Goal: Task Accomplishment & Management: Complete application form

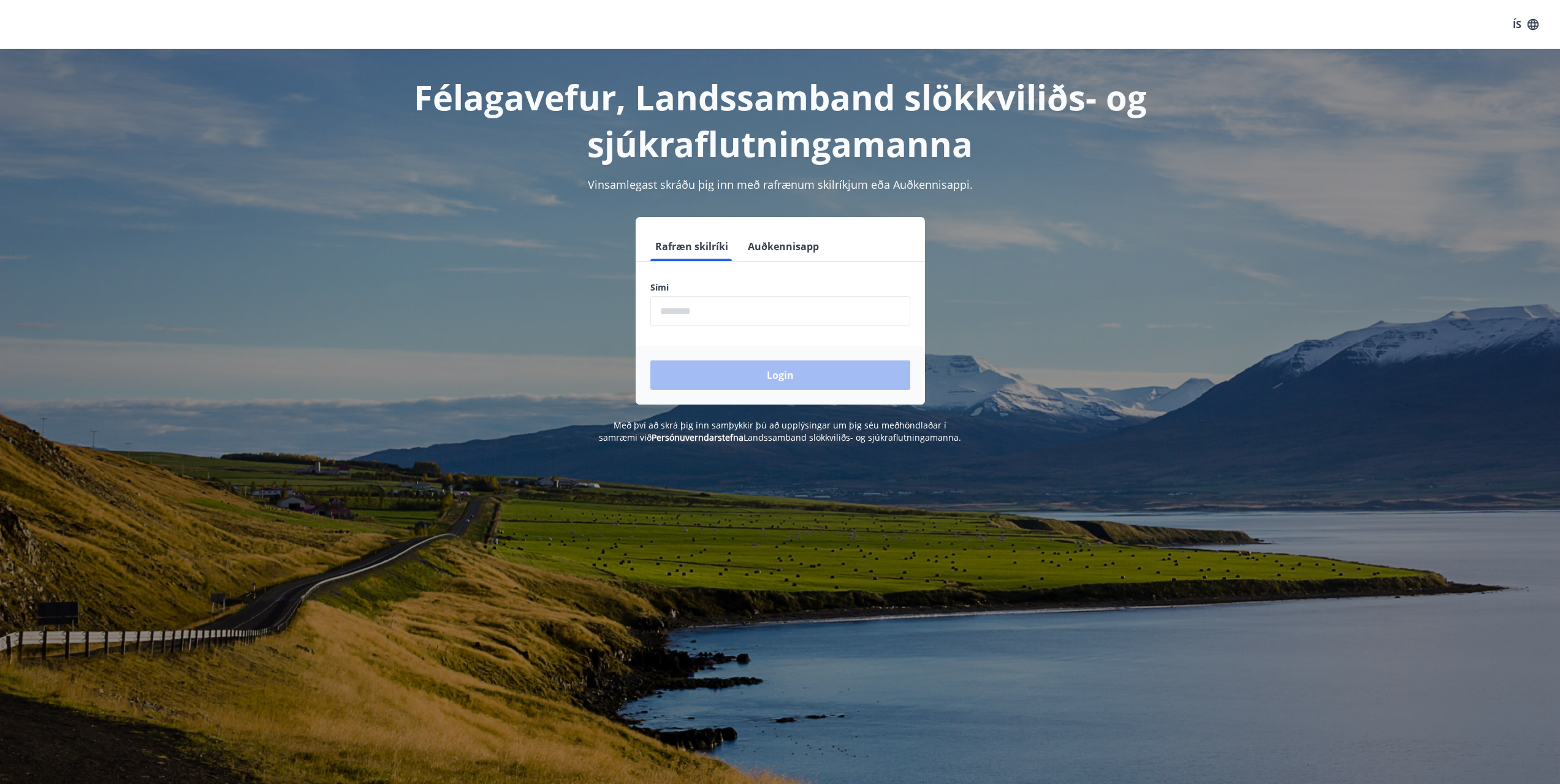
click at [711, 309] on input "phone" at bounding box center [780, 311] width 259 height 30
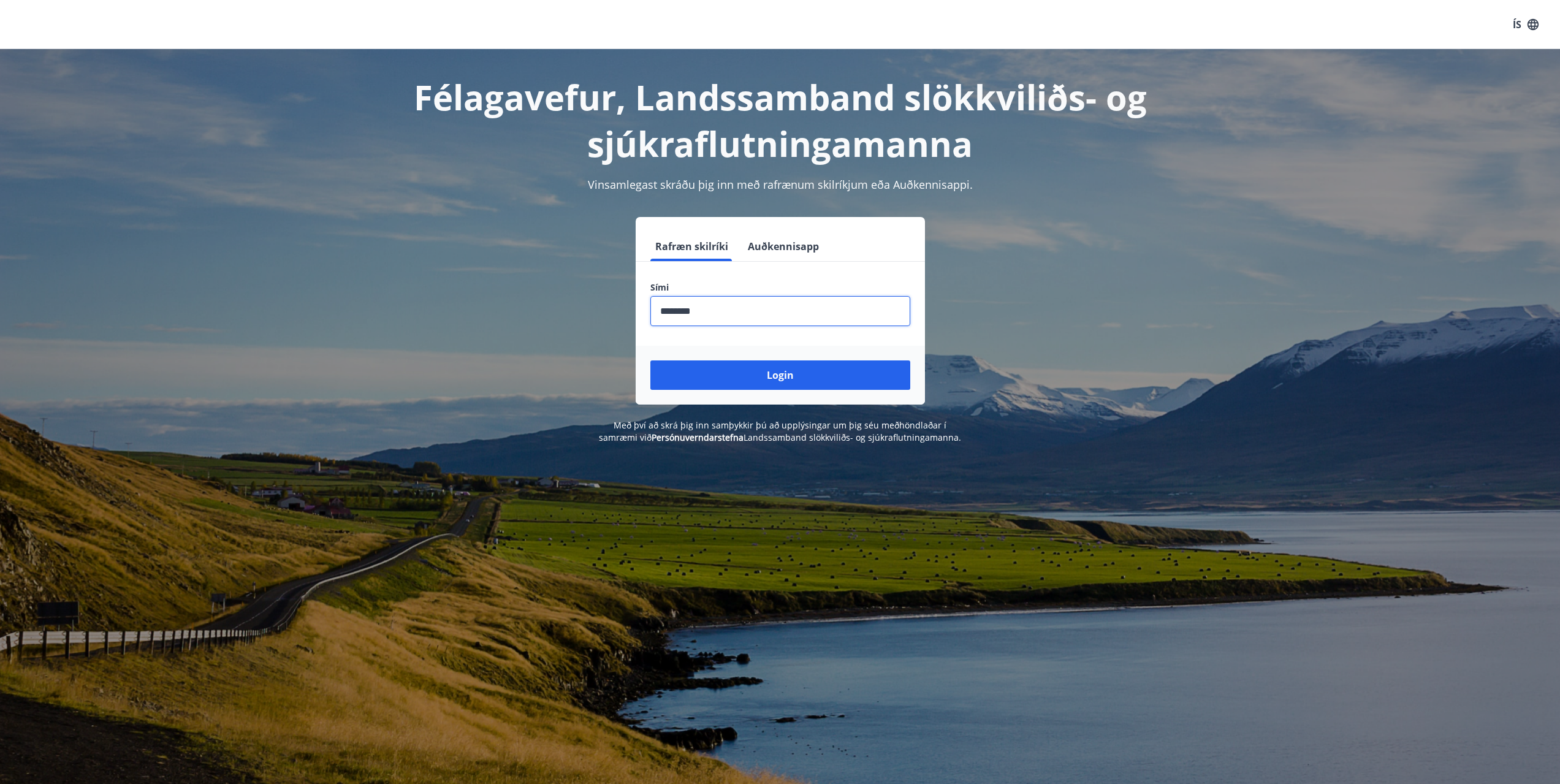
type input "********"
click at [650, 361] on button "Login" at bounding box center [780, 375] width 259 height 29
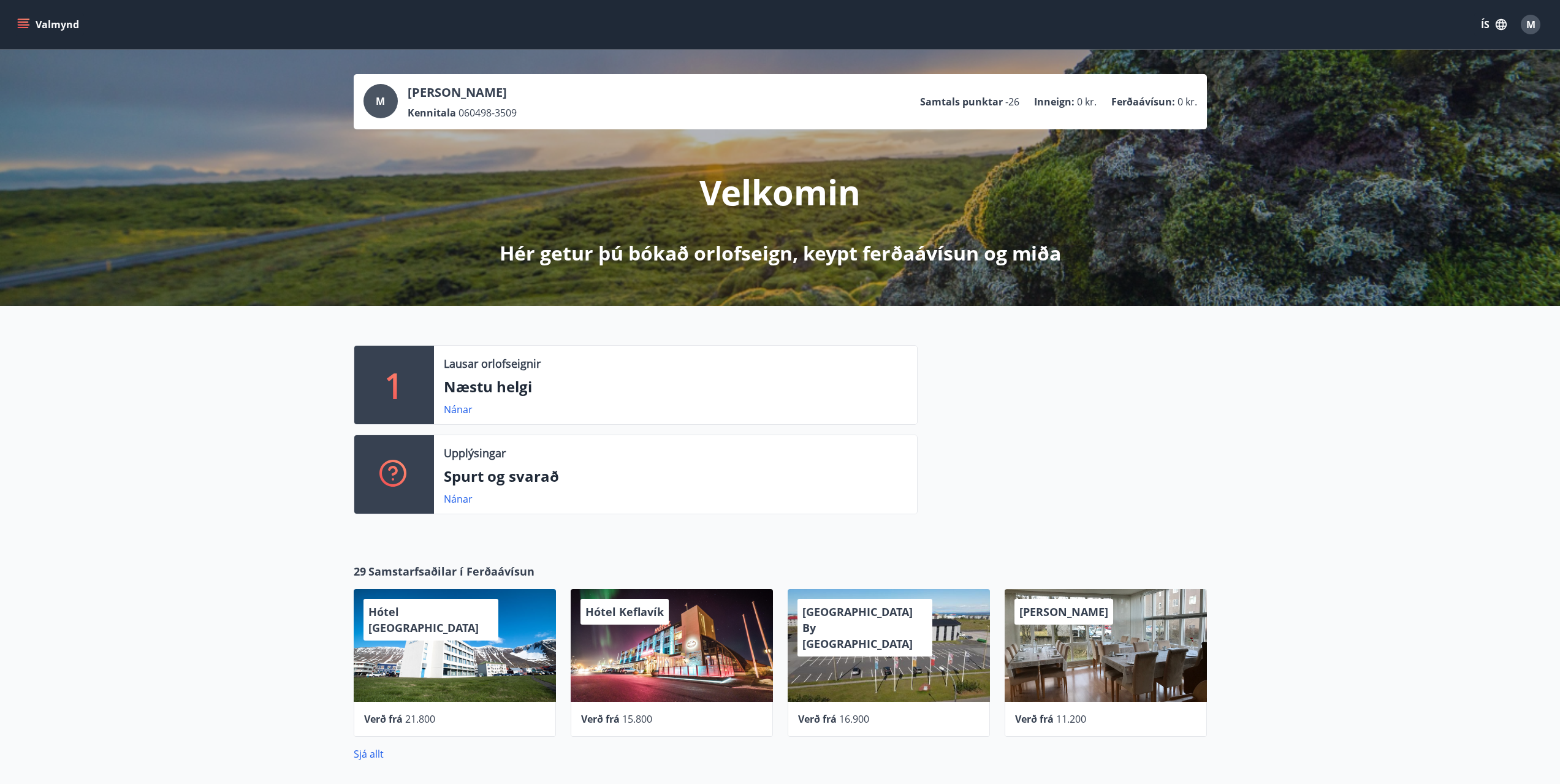
click at [34, 26] on button "Valmynd" at bounding box center [49, 24] width 69 height 22
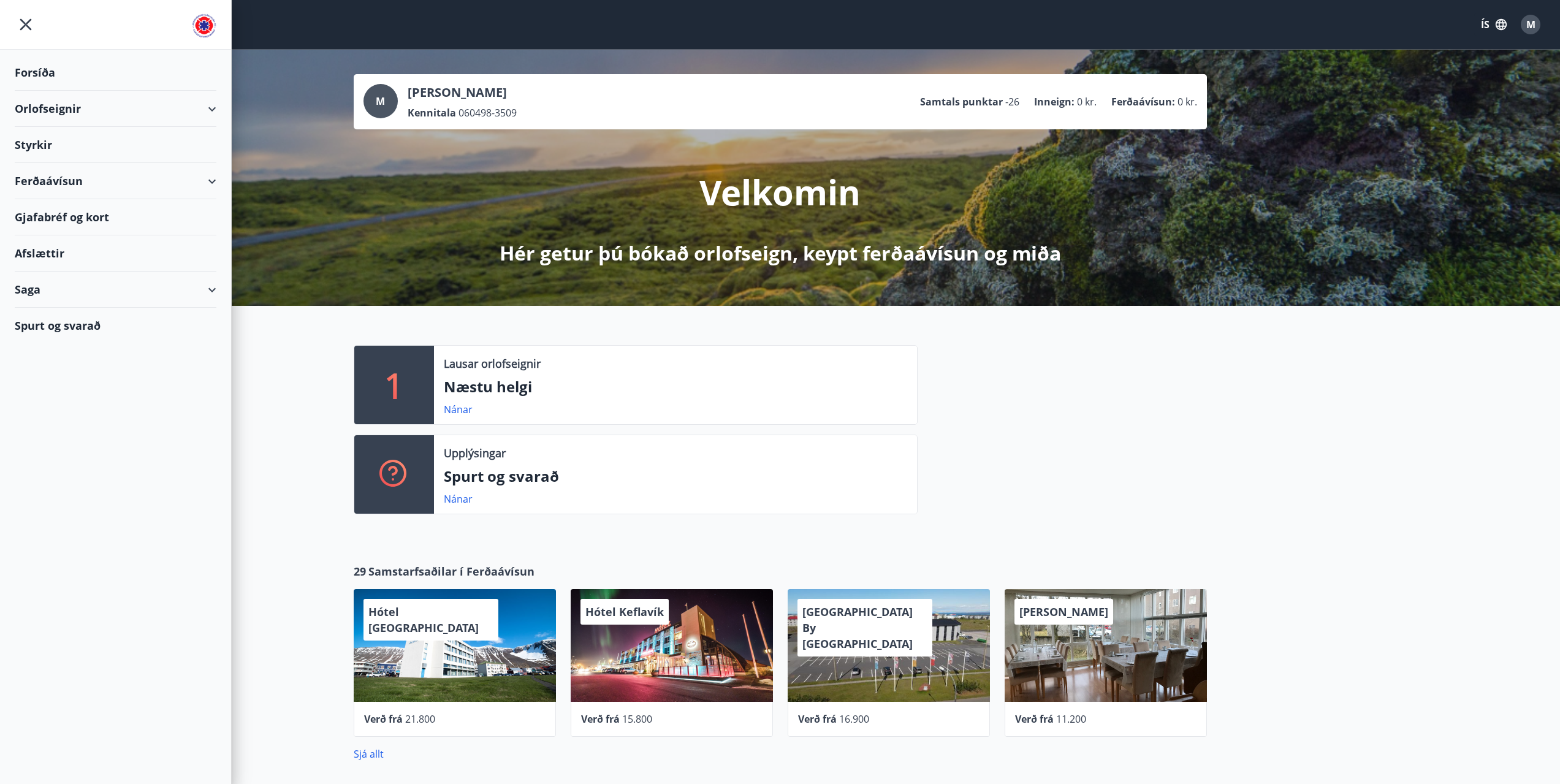
click at [44, 143] on div "Styrkir" at bounding box center [115, 145] width 202 height 36
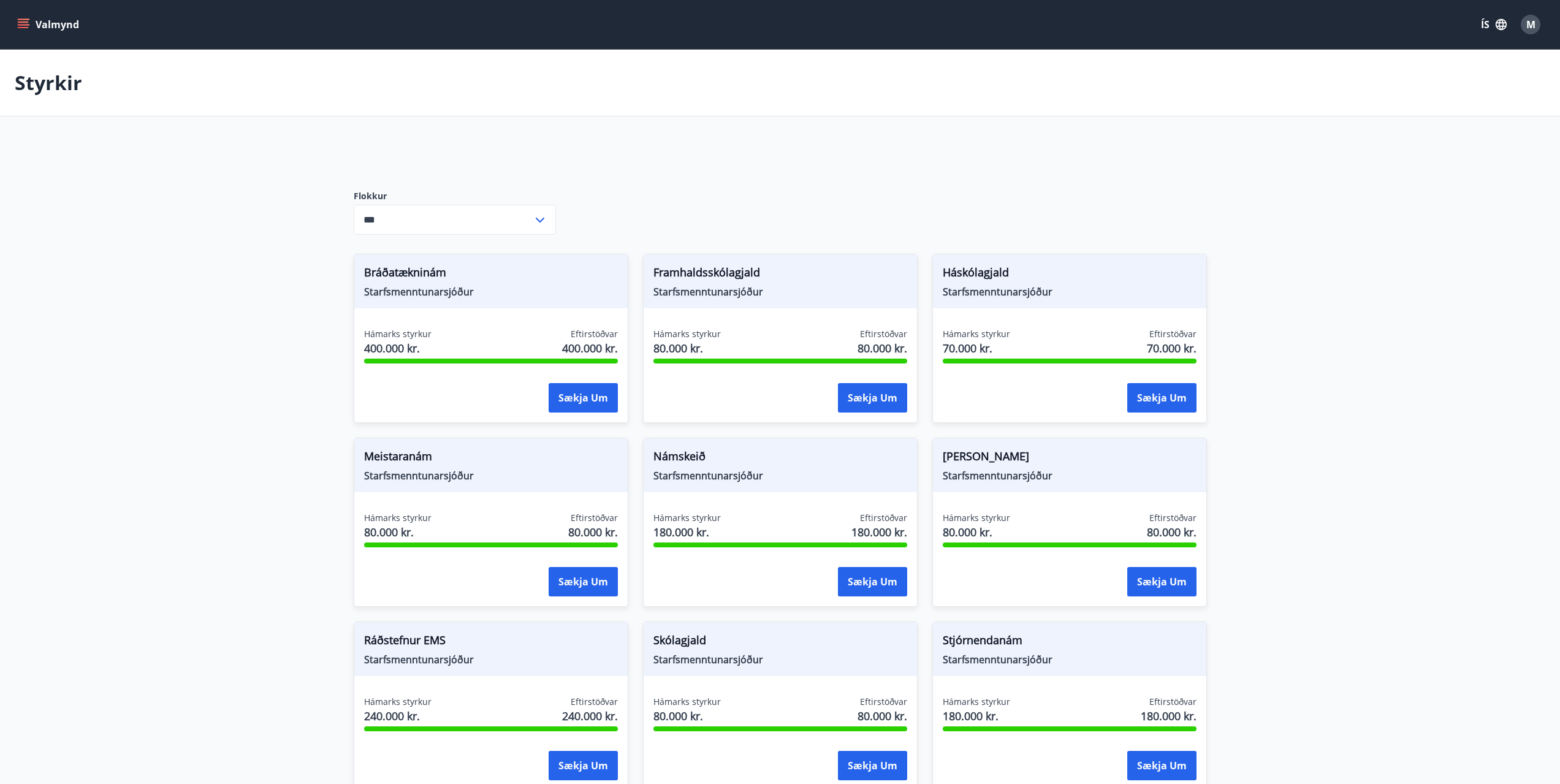
type input "***"
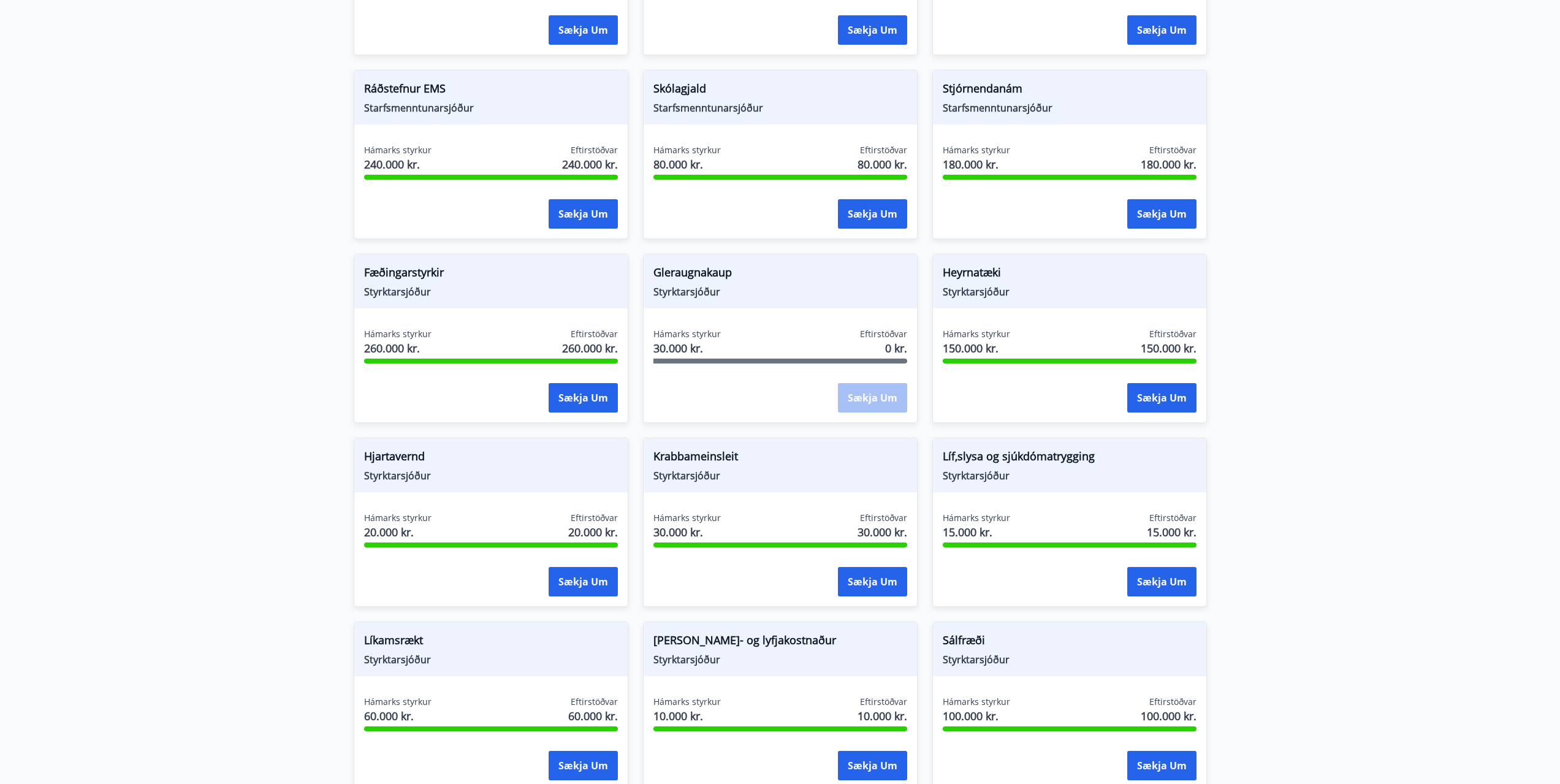
scroll to position [674, 0]
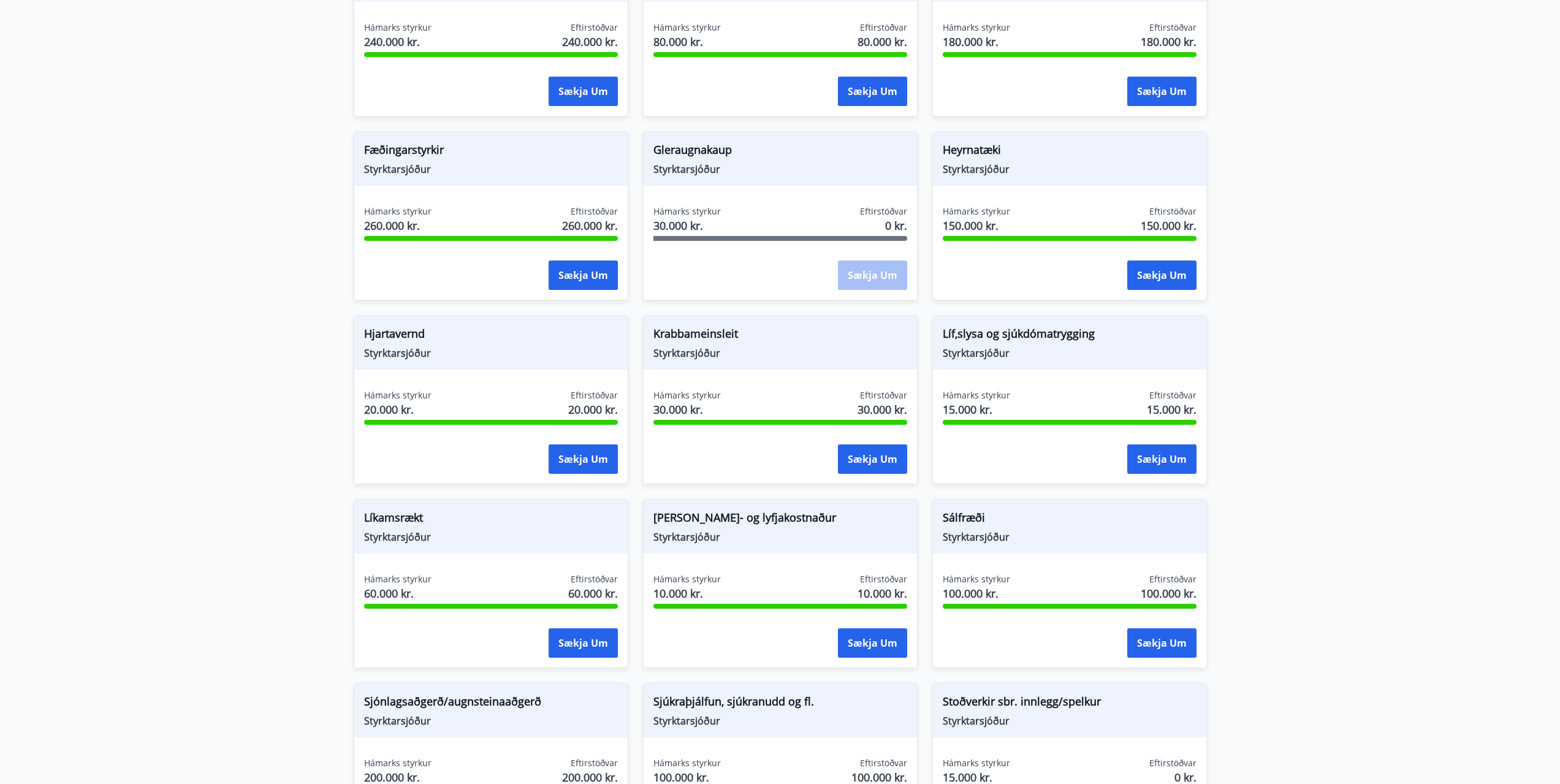
click at [1329, 101] on main "Styrkir Flokkur *** ​ Bráðatækninám Starfsmenntunarsjóður Hámarks styrkur 400.0…" at bounding box center [780, 213] width 1560 height 1674
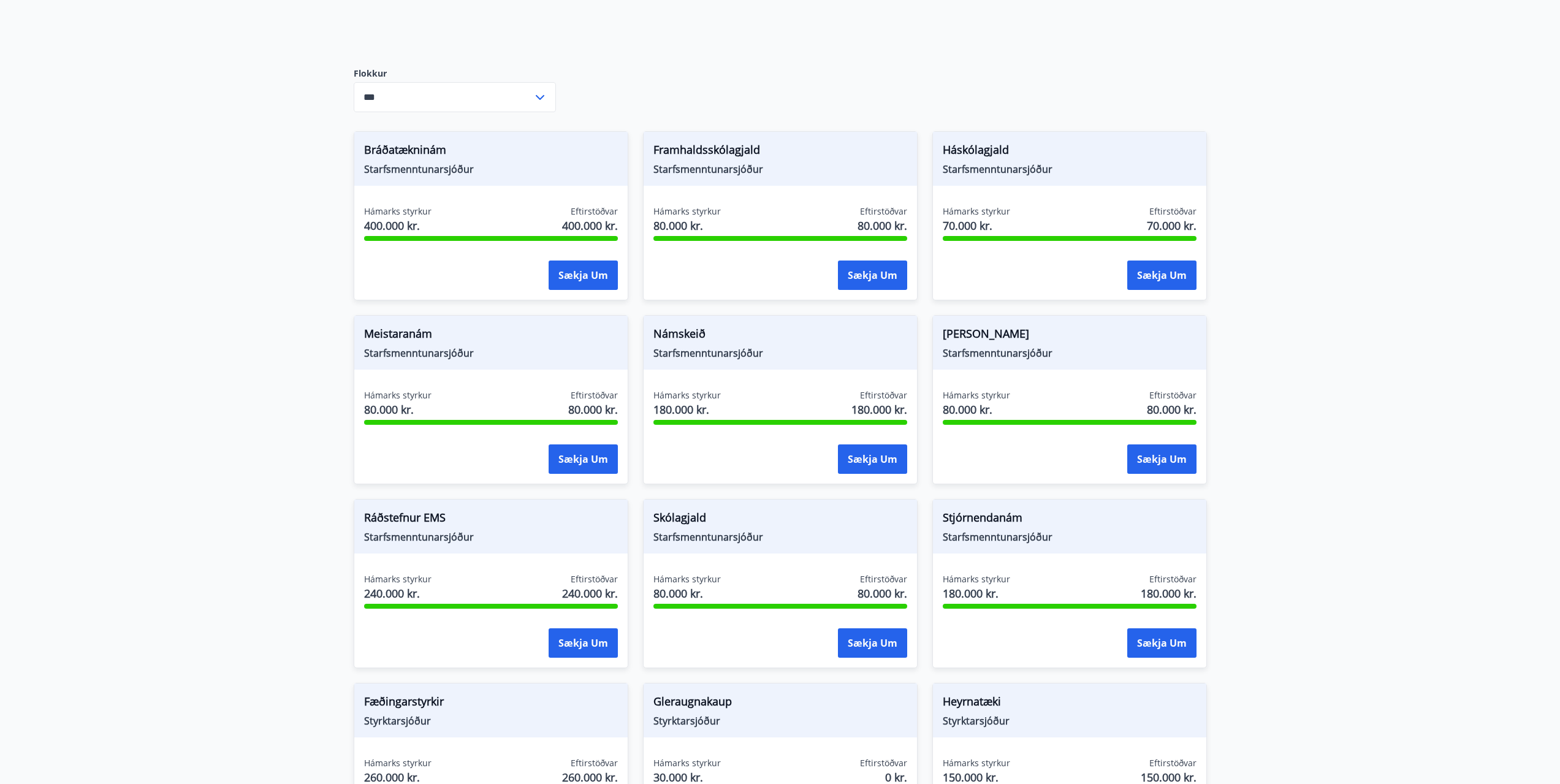
scroll to position [0, 0]
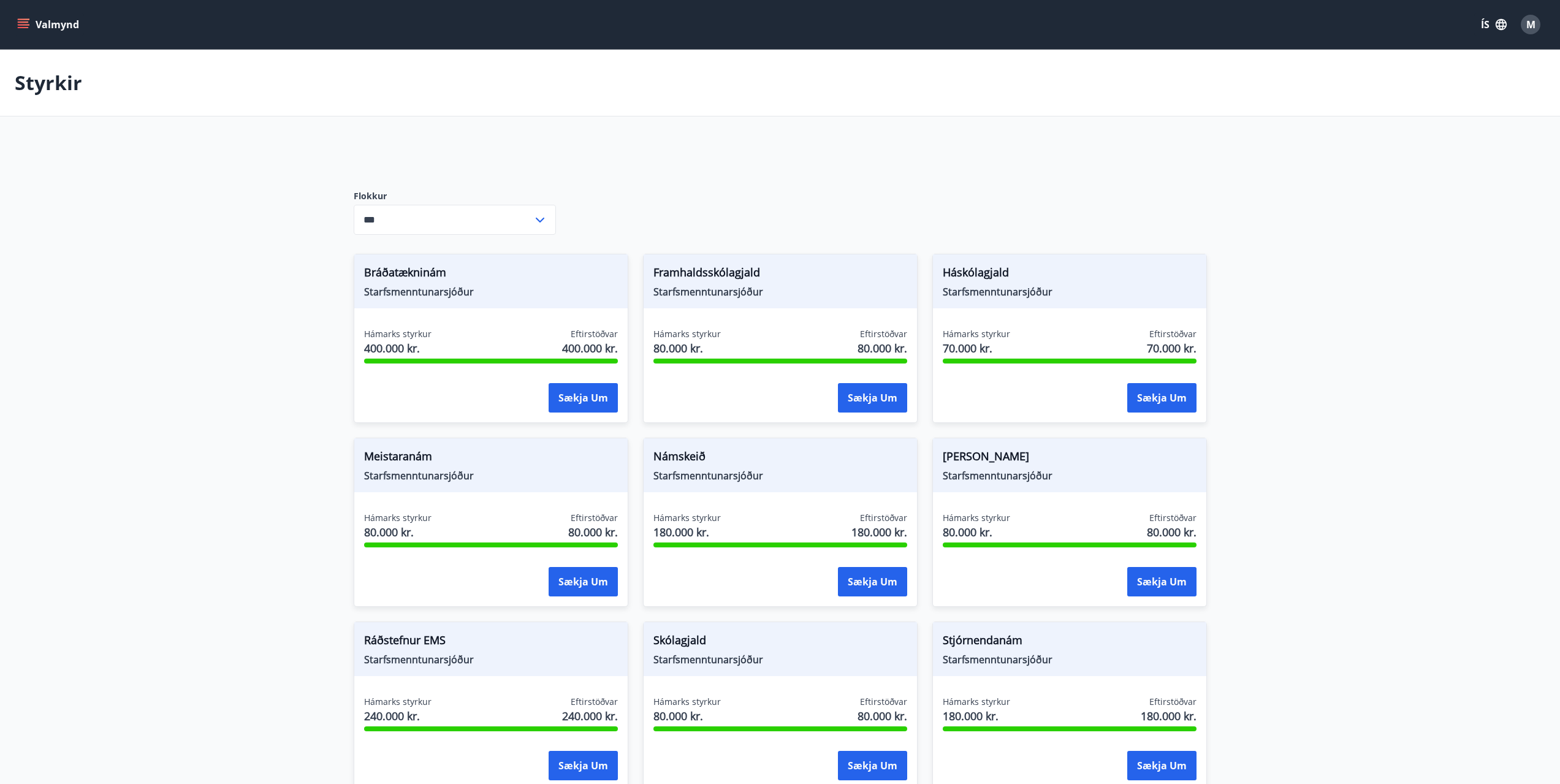
click at [19, 23] on icon "menu" at bounding box center [23, 22] width 11 height 1
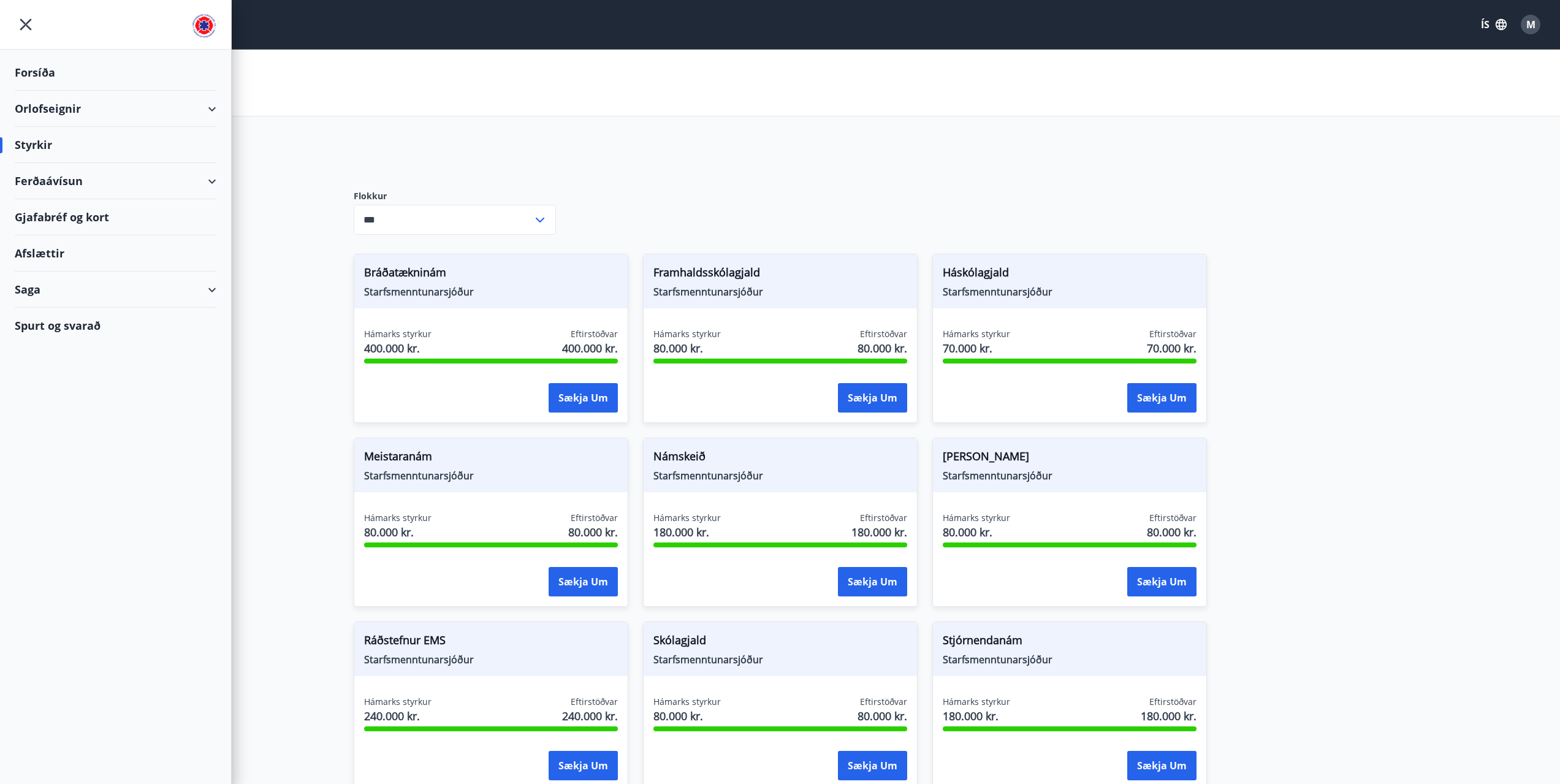
click at [162, 110] on div "Orlofseignir" at bounding box center [115, 108] width 202 height 36
click at [85, 166] on div "Bókunardagatal" at bounding box center [115, 165] width 182 height 26
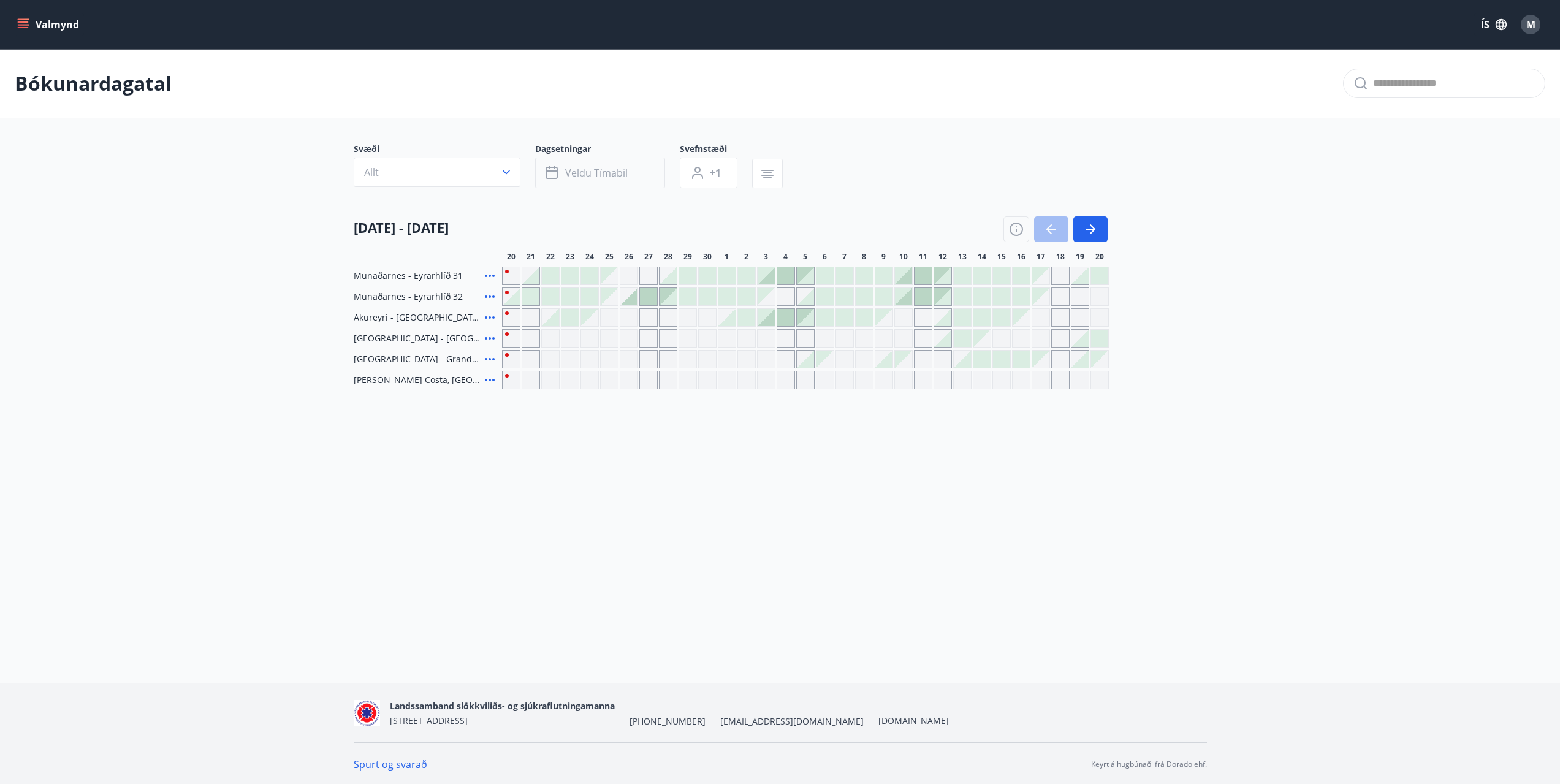
click at [587, 173] on span "Veldu tímabil" at bounding box center [596, 172] width 63 height 13
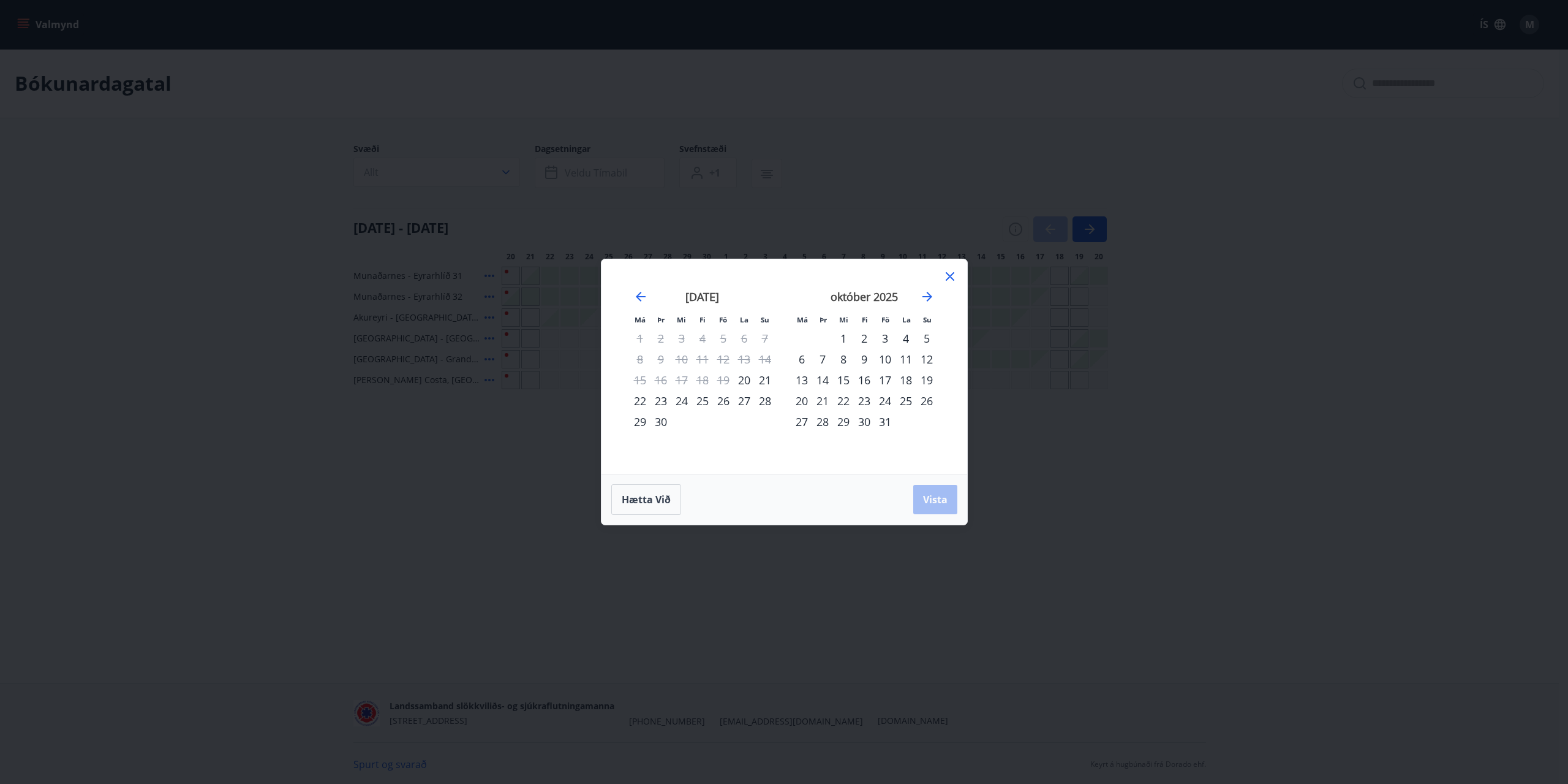
click at [1021, 159] on div "Má Þr Mi Fi Fö La Su Má Þr Mi Fi Fö La Su ágúst 2025 1 2 3 4 5 6 7 8 9 10 11 12…" at bounding box center [784, 392] width 1568 height 784
click at [953, 276] on icon at bounding box center [950, 276] width 15 height 15
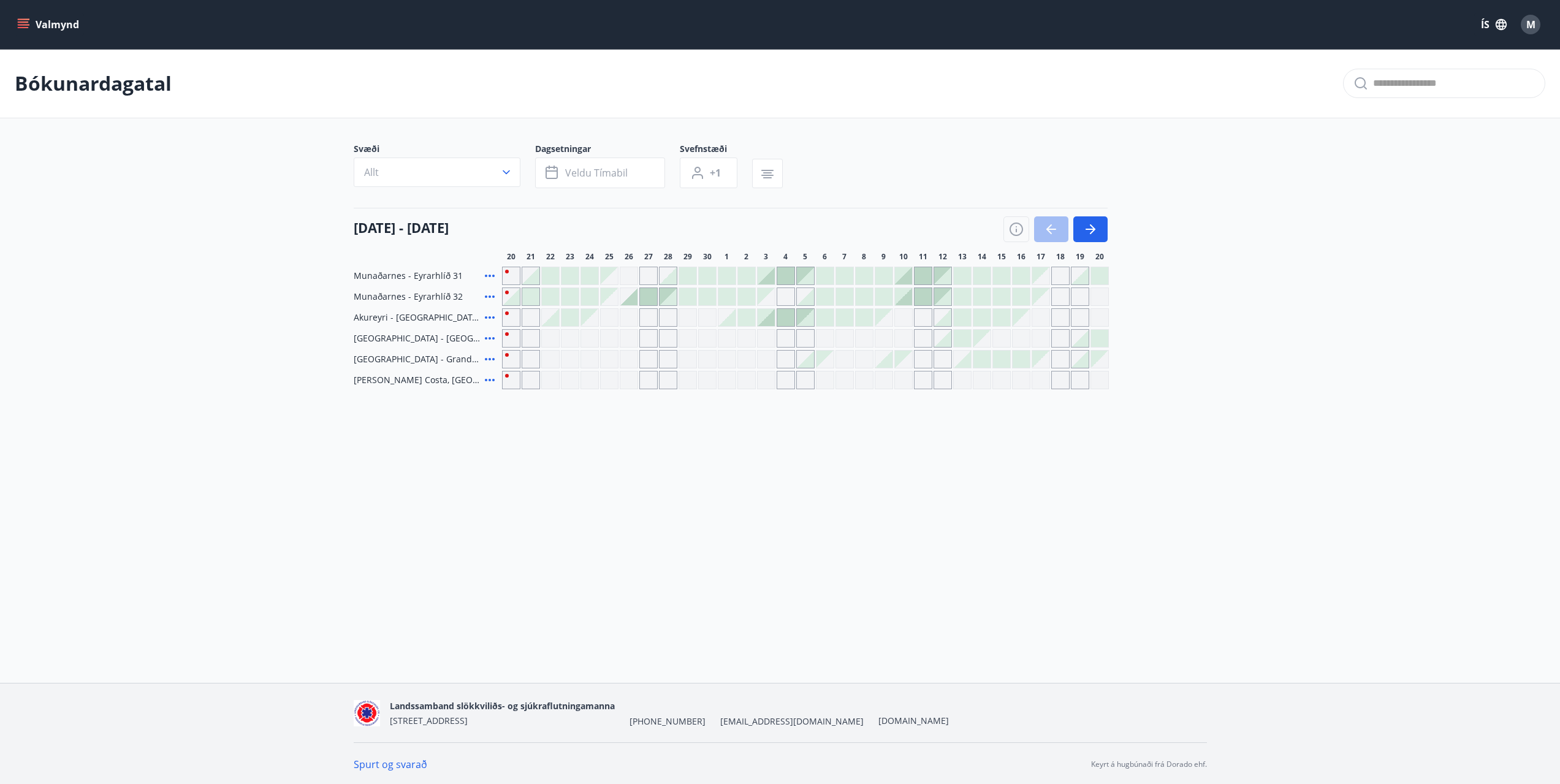
click at [1230, 325] on main "Bókunardagatal Svæði Allt Dagsetningar Veldu tímabil Svefnstæði +1 20 september…" at bounding box center [780, 219] width 1560 height 340
click at [1294, 391] on div "Bókunardagatal Svæði Allt Dagsetningar Veldu tímabil Svefnstæði +1 20 september…" at bounding box center [780, 243] width 1560 height 389
click at [760, 477] on div "Valmynd ÍS M Bókunardagatal Svæði Allt Dagsetningar Veldu tímabil Svefnstæði +1…" at bounding box center [780, 341] width 1560 height 683
click at [1096, 233] on icon "button" at bounding box center [1090, 229] width 15 height 15
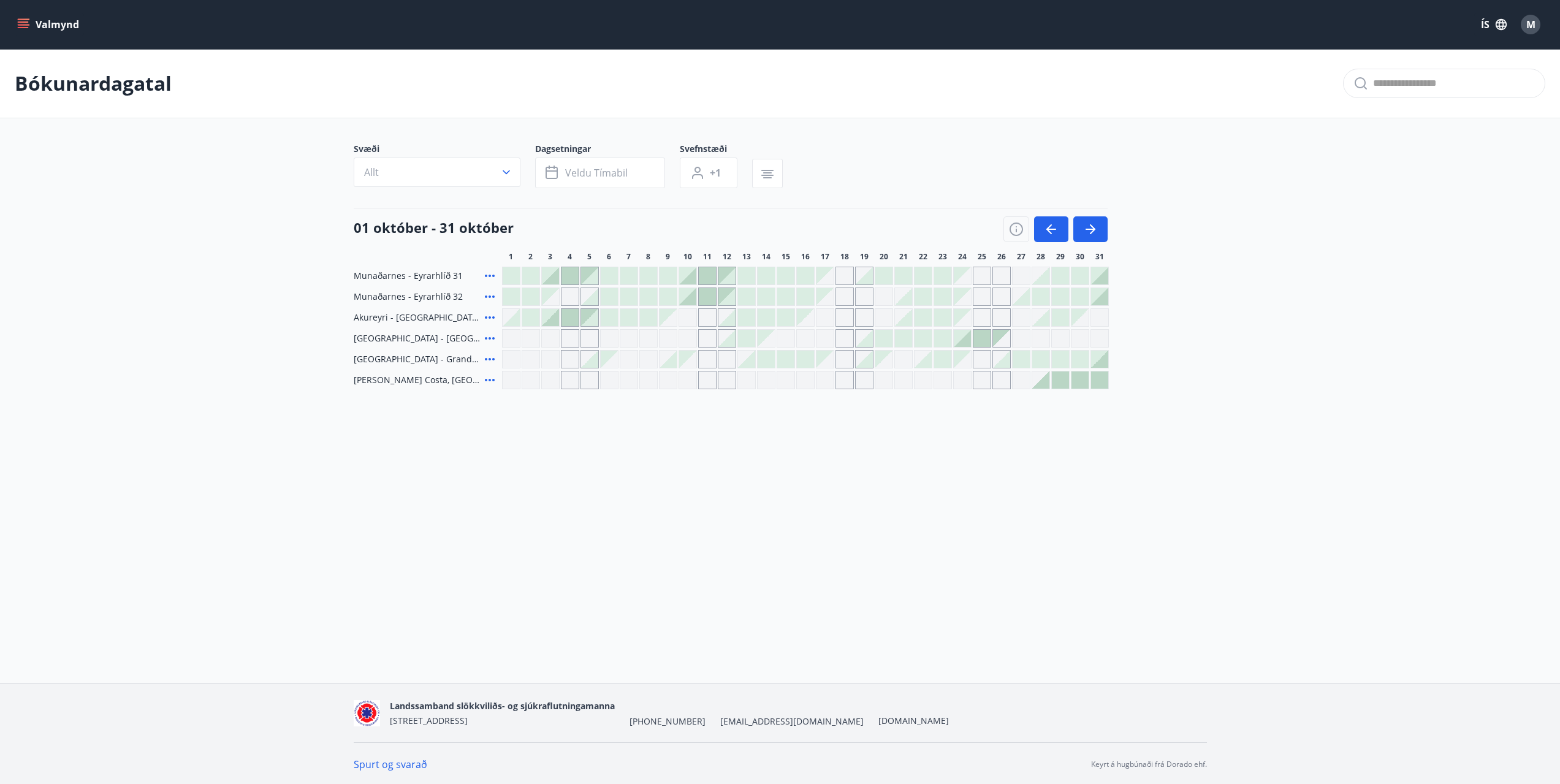
click at [921, 500] on div "Valmynd ÍS M Bókunardagatal Svæði Allt Dagsetningar Veldu tímabil Svefnstæði +1…" at bounding box center [780, 341] width 1560 height 683
click at [656, 520] on div "Valmynd ÍS M Bókunardagatal Svæði Allt Dagsetningar Veldu tímabil Svefnstæði +1…" at bounding box center [780, 341] width 1560 height 683
click at [33, 18] on button "Valmynd" at bounding box center [49, 24] width 69 height 22
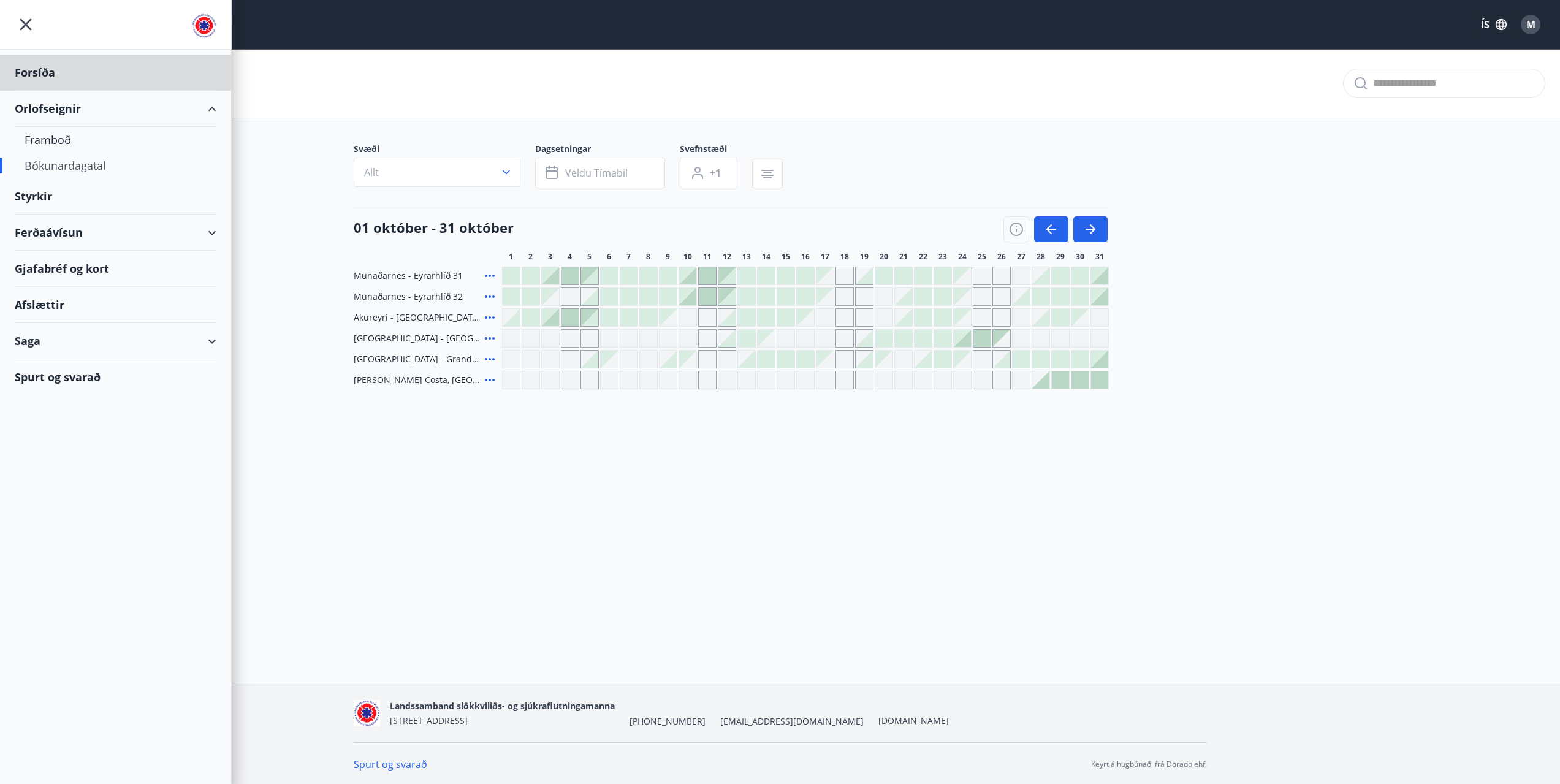
click at [40, 196] on div "Styrkir" at bounding box center [115, 196] width 202 height 36
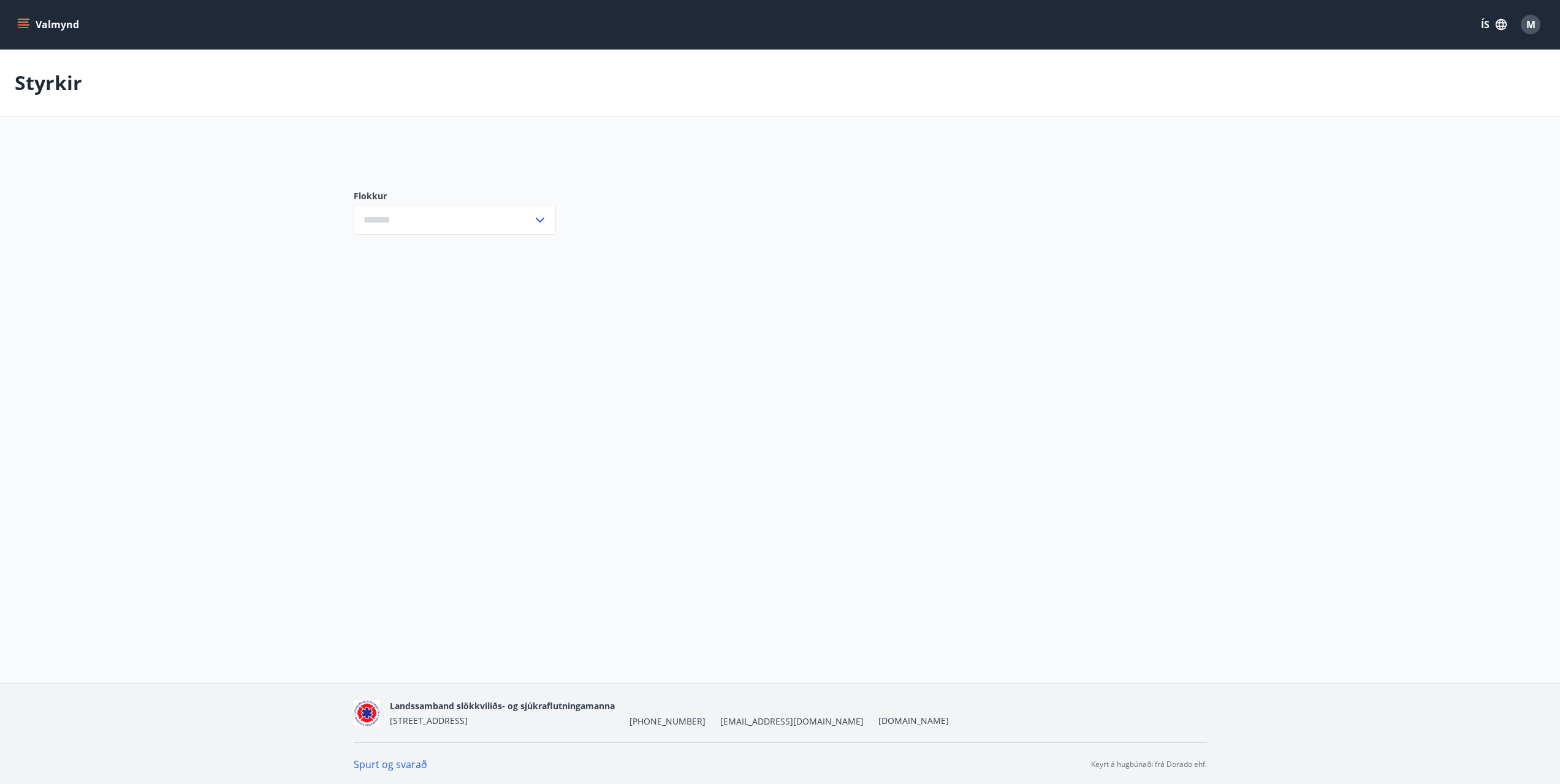
type input "***"
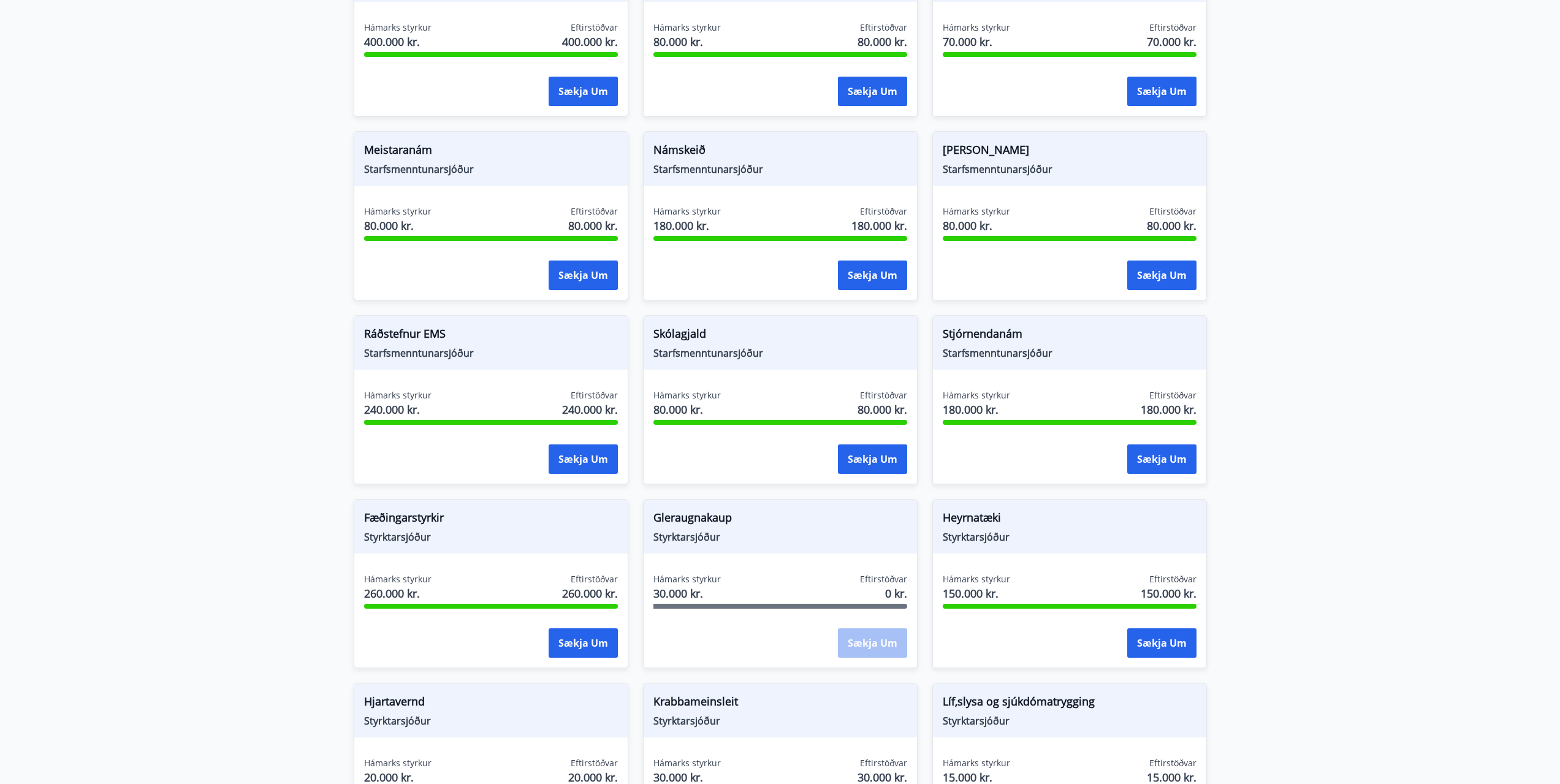
scroll to position [490, 0]
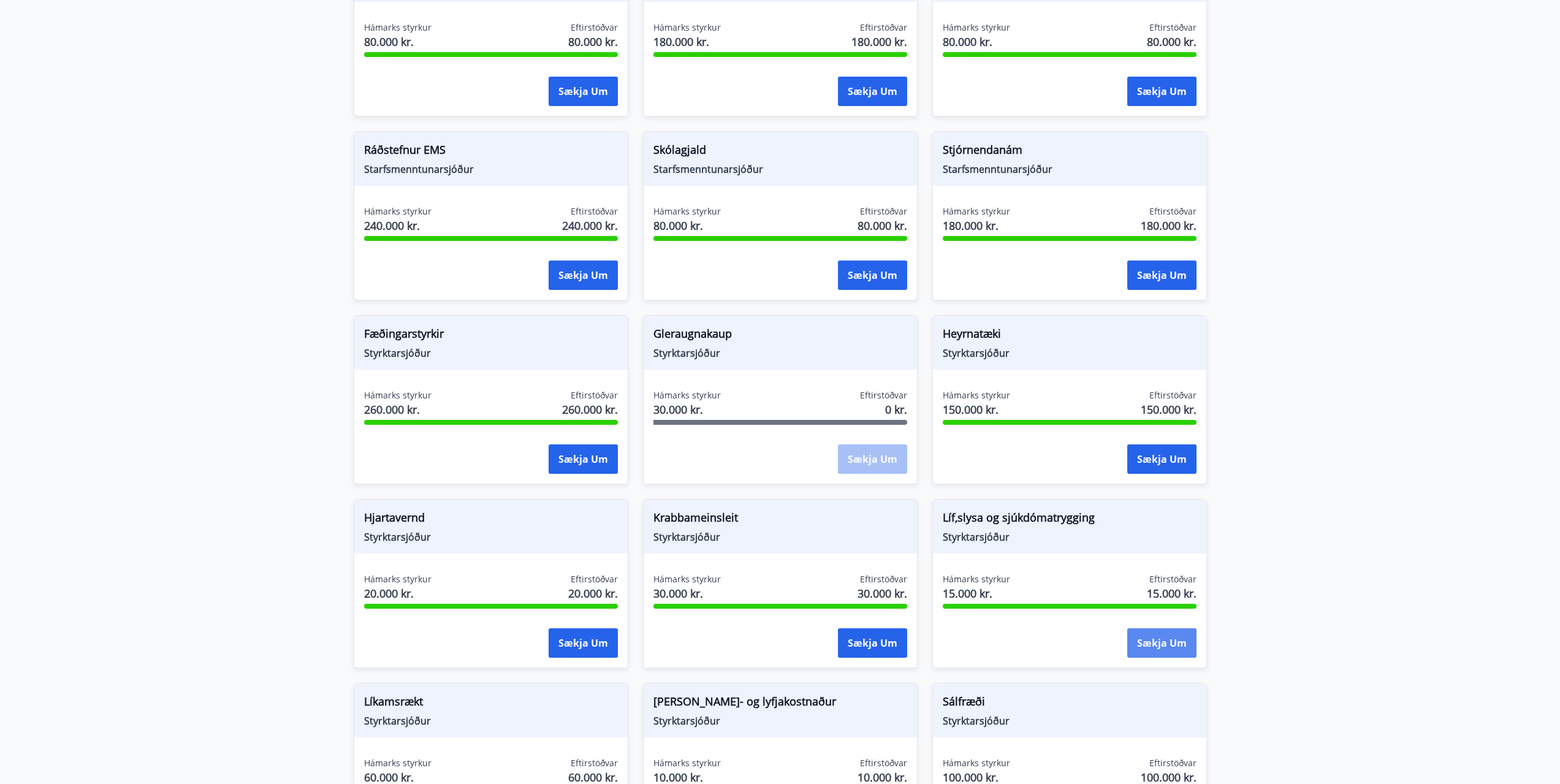
click at [1185, 646] on button "Sækja um" at bounding box center [1162, 643] width 69 height 29
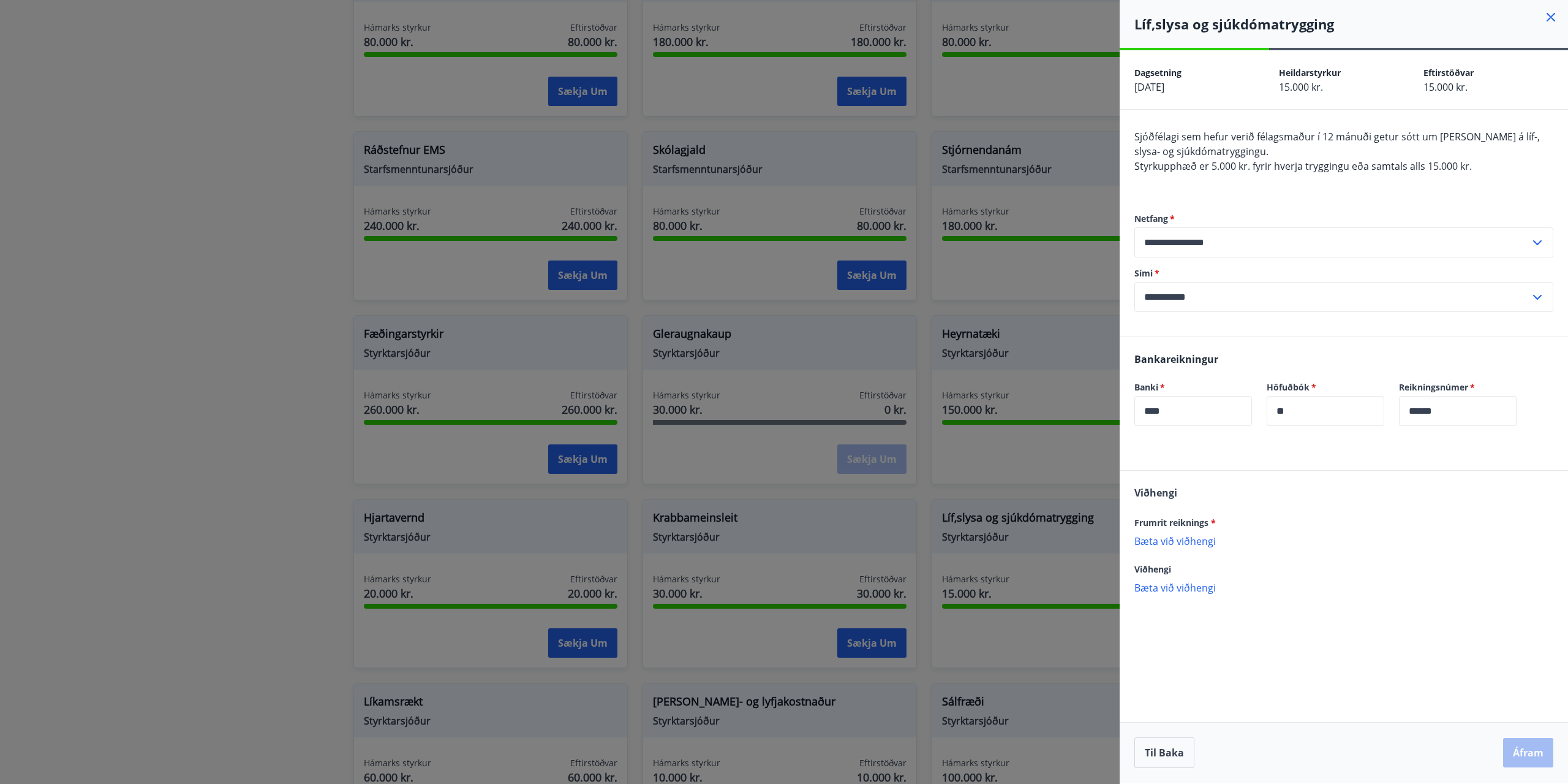
click at [1192, 546] on p "Bæta við viðhengi" at bounding box center [1343, 541] width 419 height 13
click at [1527, 754] on button "Áfram" at bounding box center [1528, 752] width 50 height 29
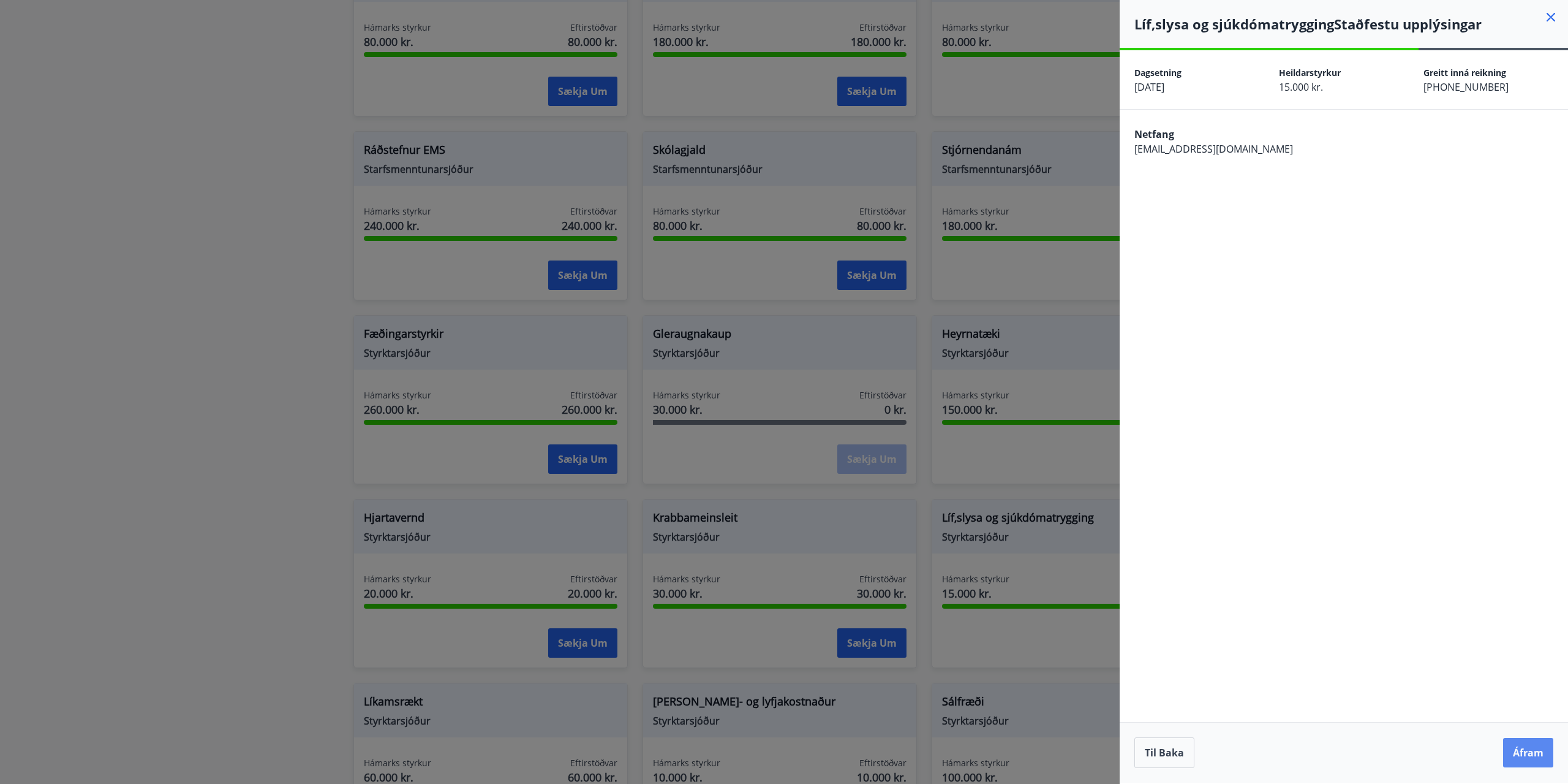
click at [1520, 743] on button "Áfram" at bounding box center [1528, 752] width 50 height 29
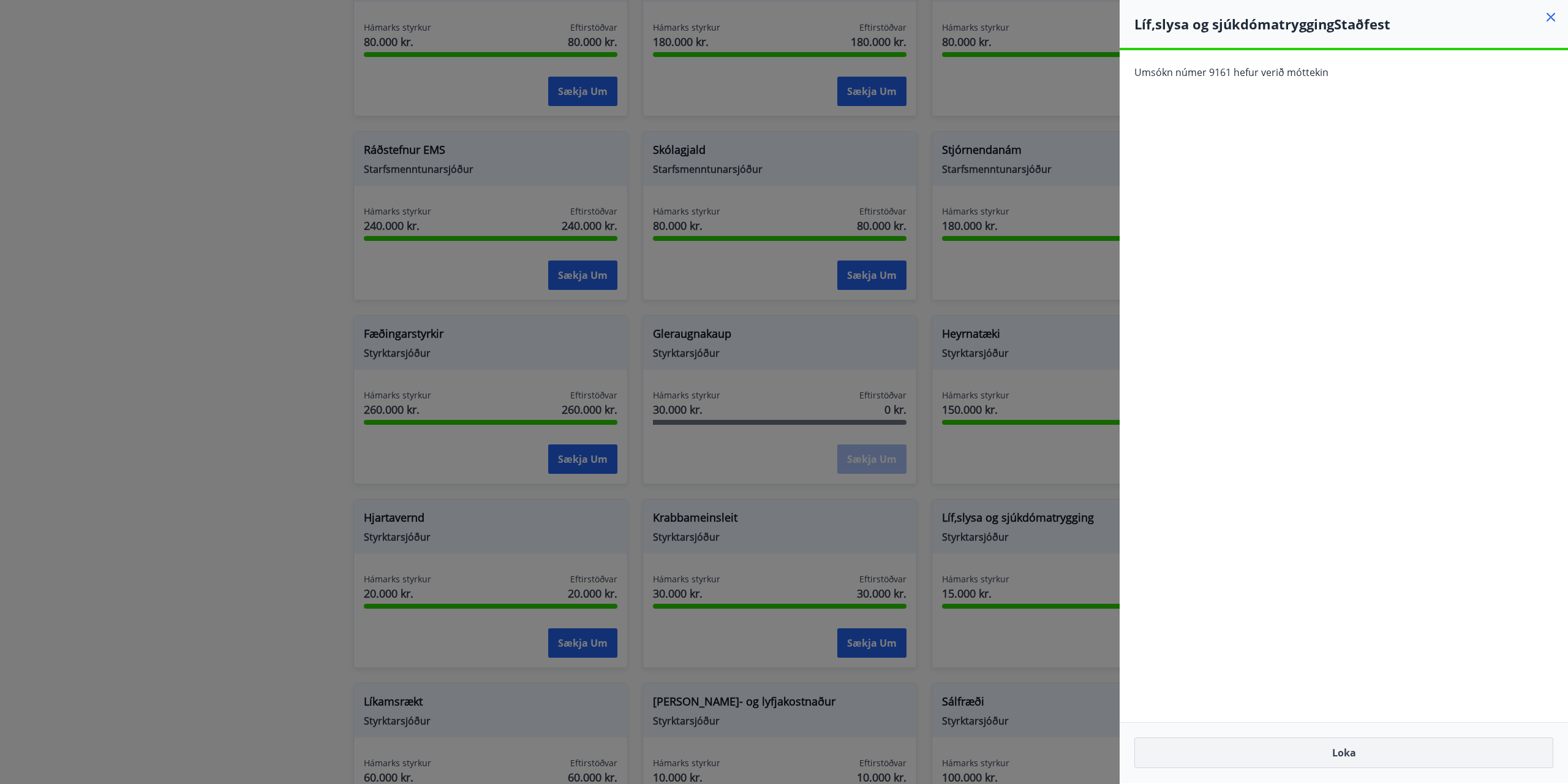
click at [1345, 756] on button "Loka" at bounding box center [1343, 752] width 419 height 31
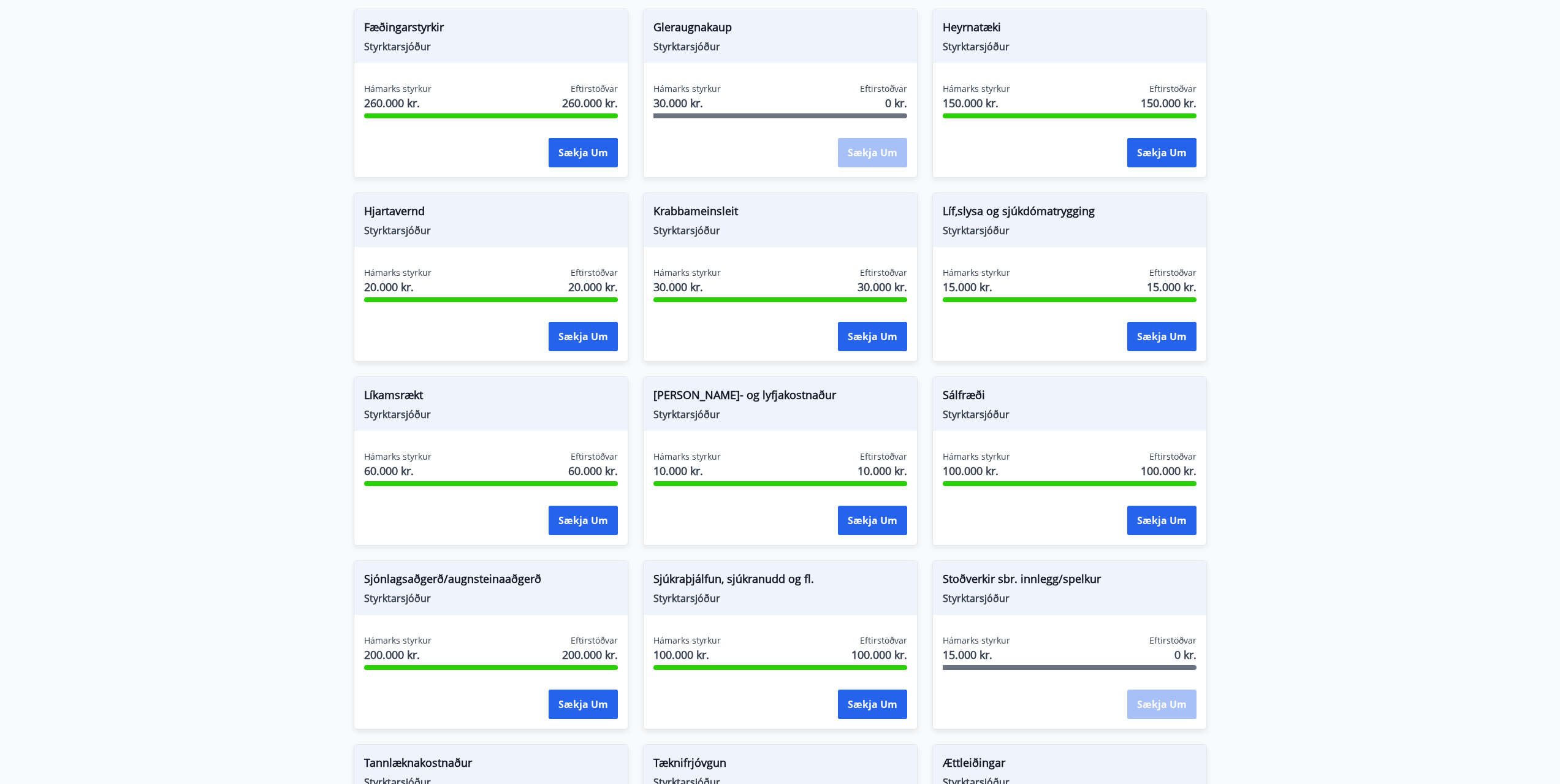
scroll to position [674, 0]
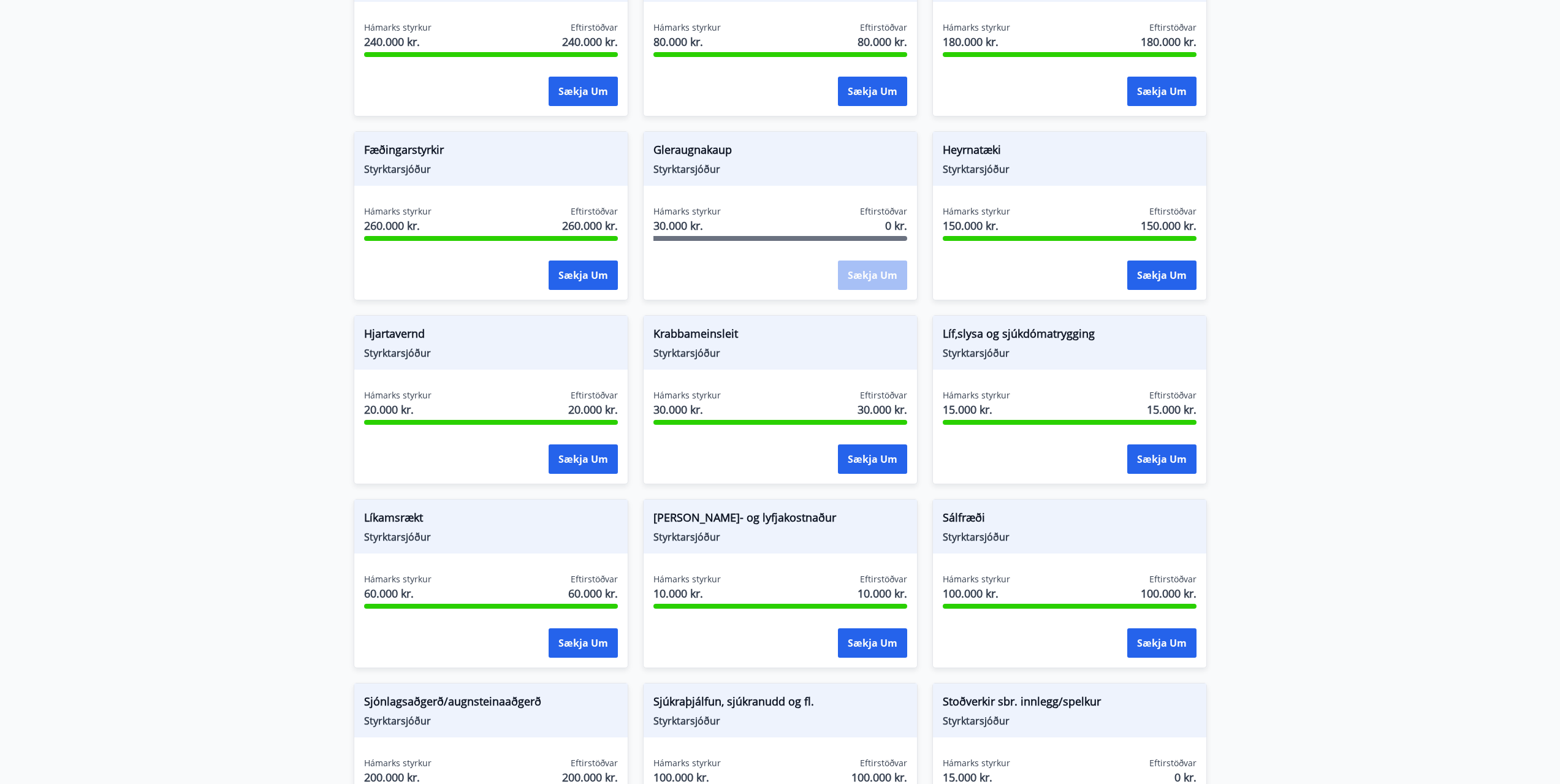
click at [1417, 524] on main "Styrkir Flokkur *** ​ Bráðatækninám Starfsmenntunarsjóður Hámarks styrkur 400.0…" at bounding box center [780, 213] width 1560 height 1674
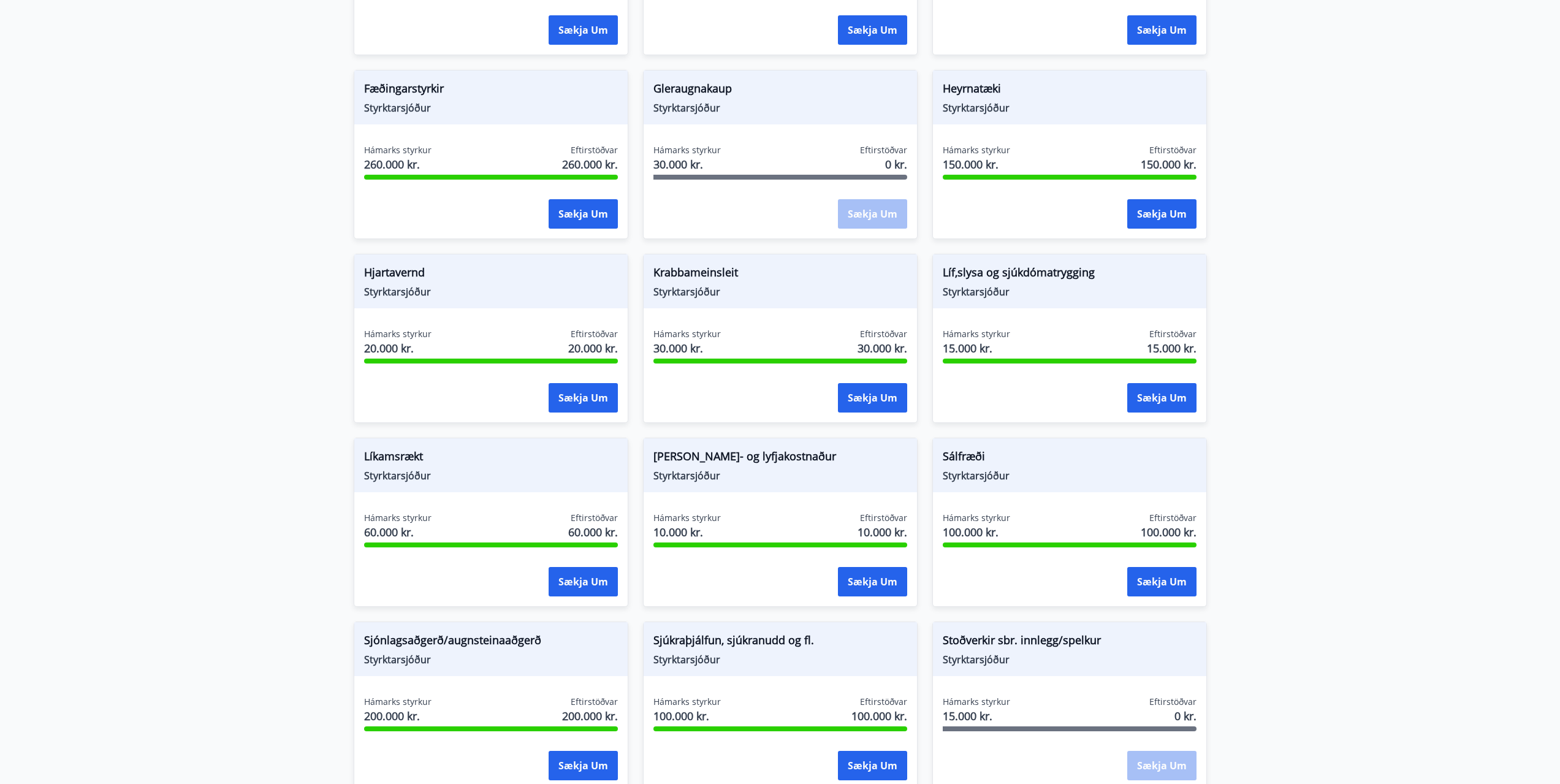
scroll to position [797, 0]
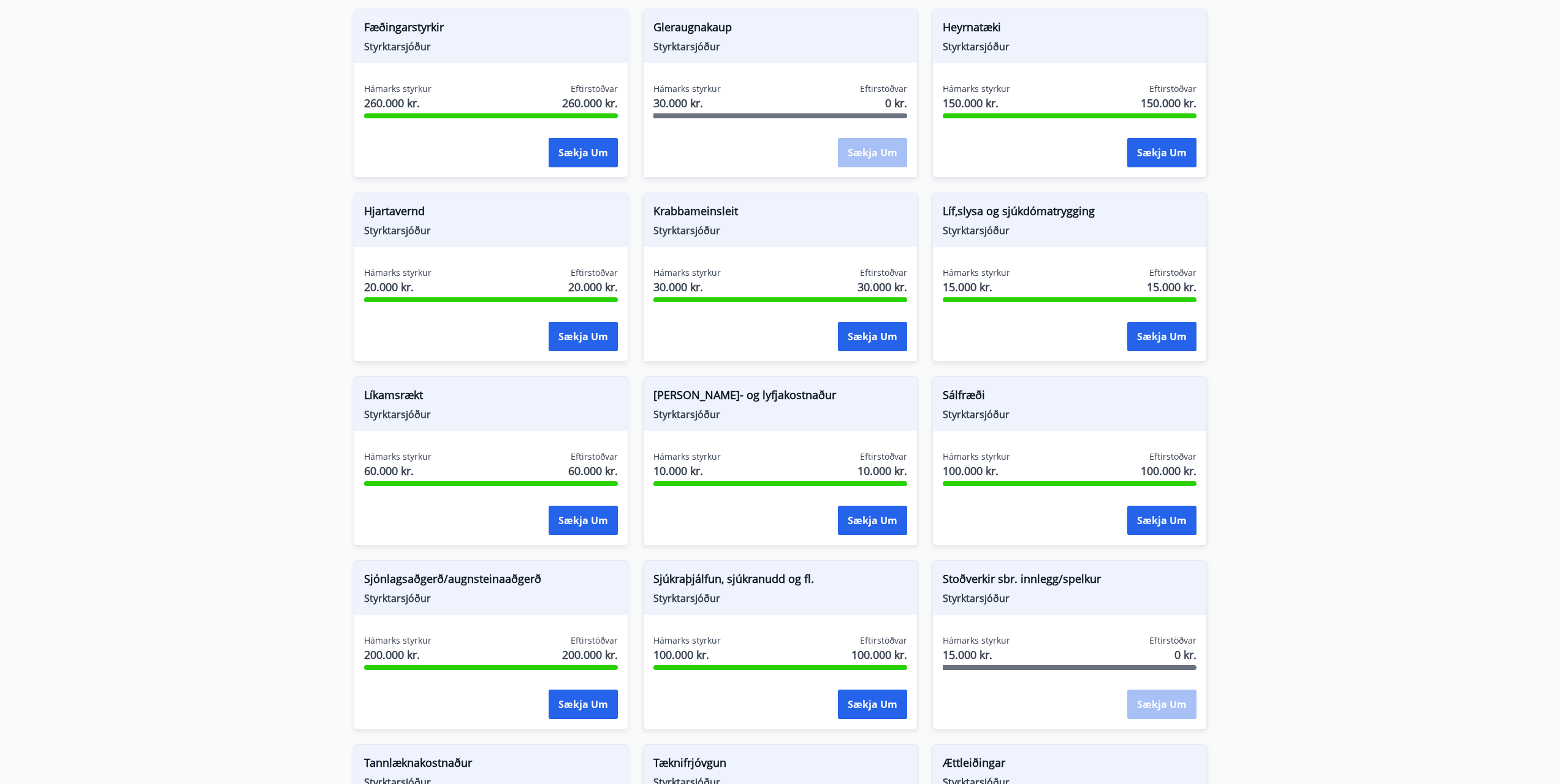
drag, startPoint x: 1332, startPoint y: 296, endPoint x: 1327, endPoint y: 310, distance: 14.9
click at [1334, 297] on main "Styrkir Flokkur *** ​ Bráðatækninám Starfsmenntunarsjóður Hámarks styrkur 400.0…" at bounding box center [780, 90] width 1560 height 1674
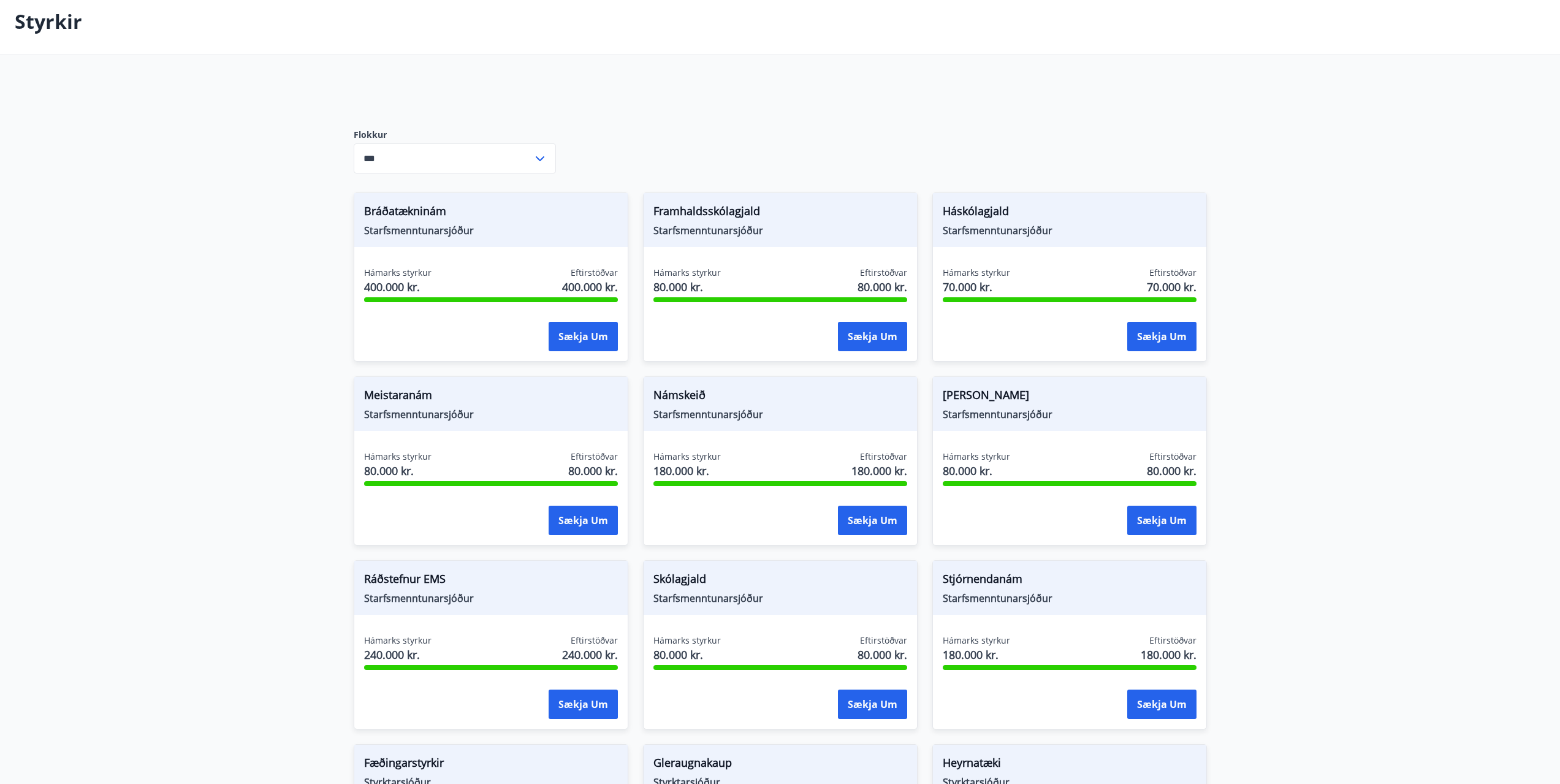
scroll to position [0, 0]
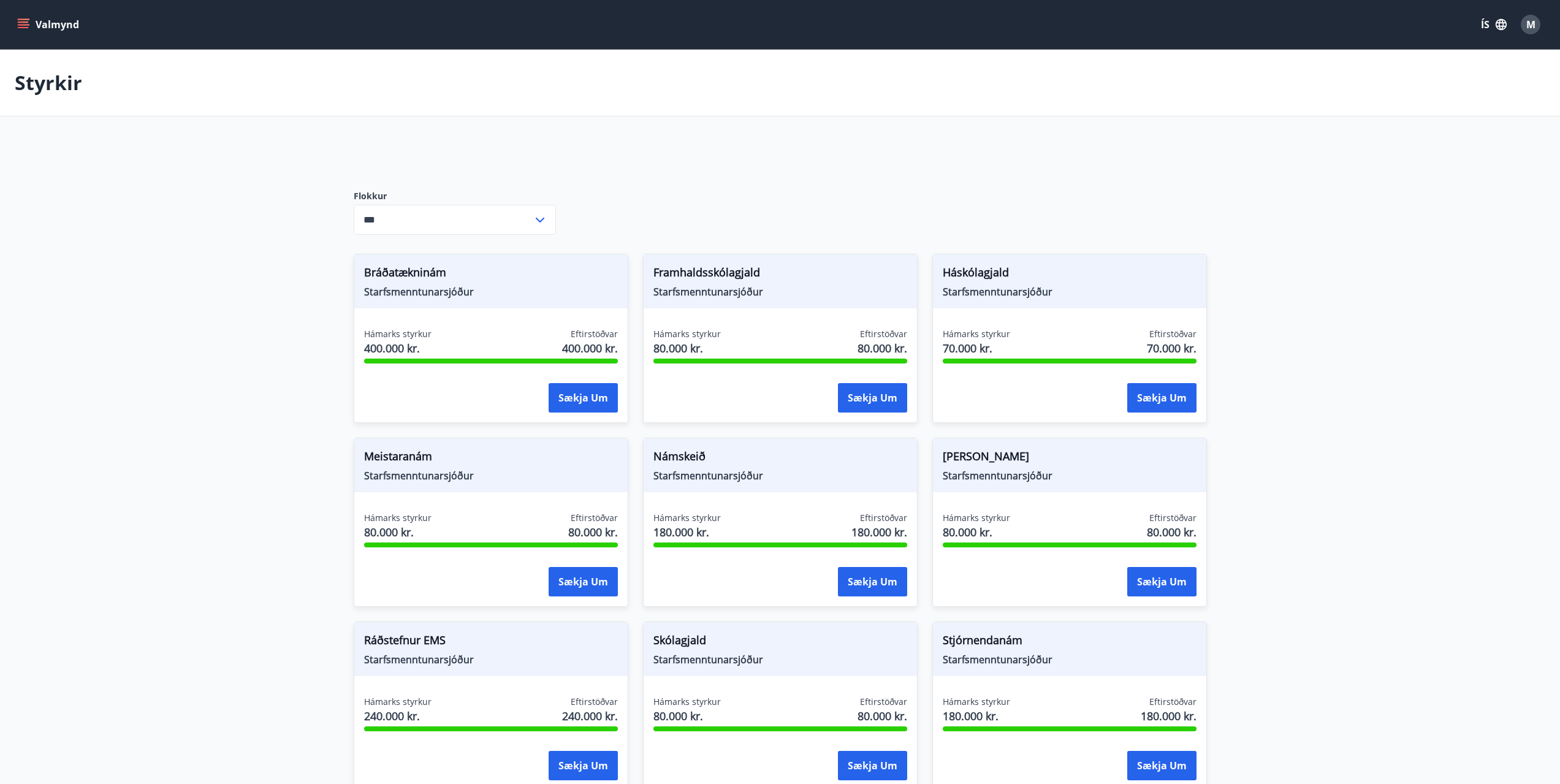
click at [60, 26] on button "Valmynd" at bounding box center [49, 24] width 69 height 22
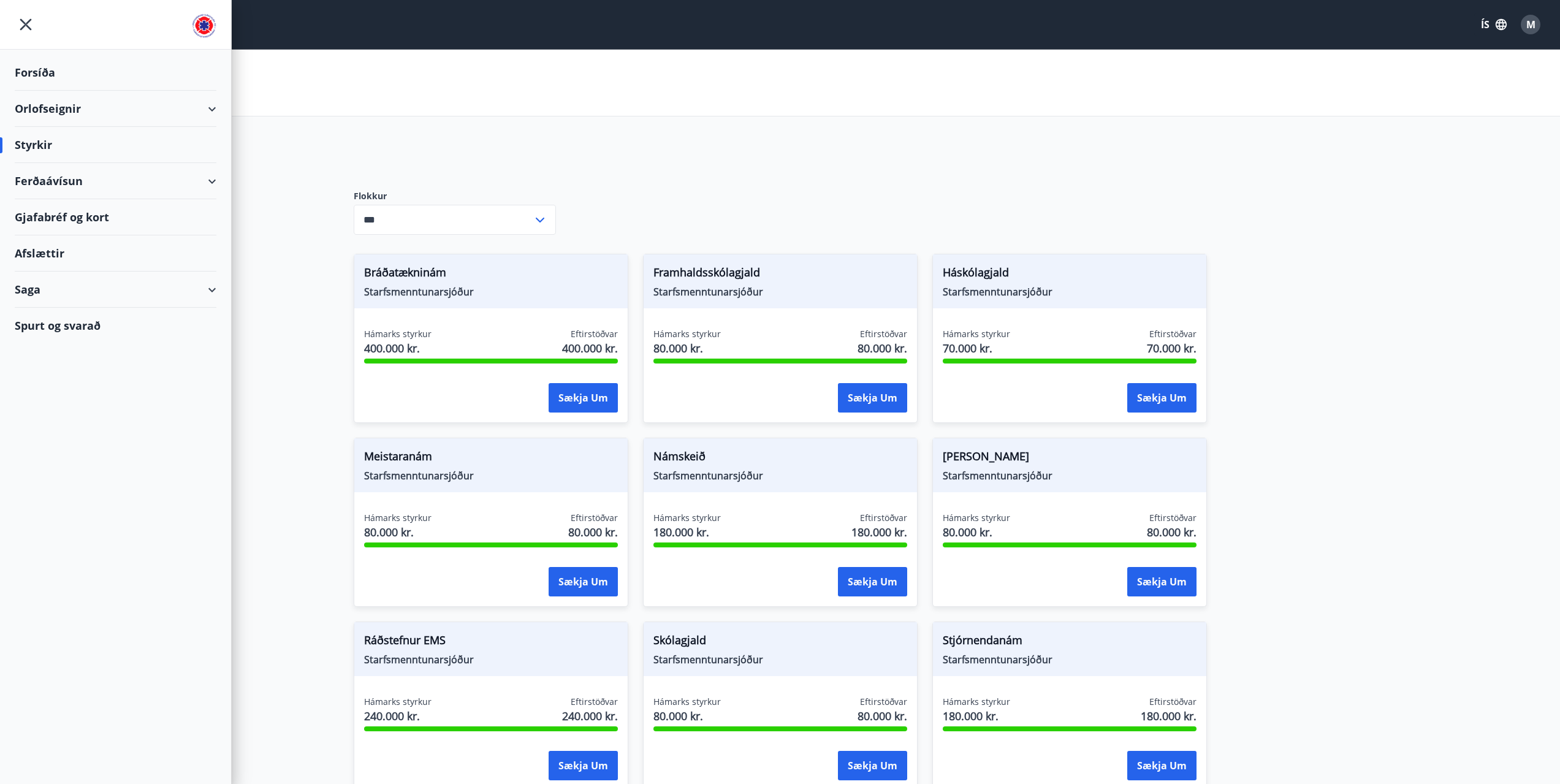
click at [99, 183] on div "Ferðaávísun" at bounding box center [115, 181] width 202 height 36
click at [63, 213] on div "Framboð" at bounding box center [115, 212] width 182 height 26
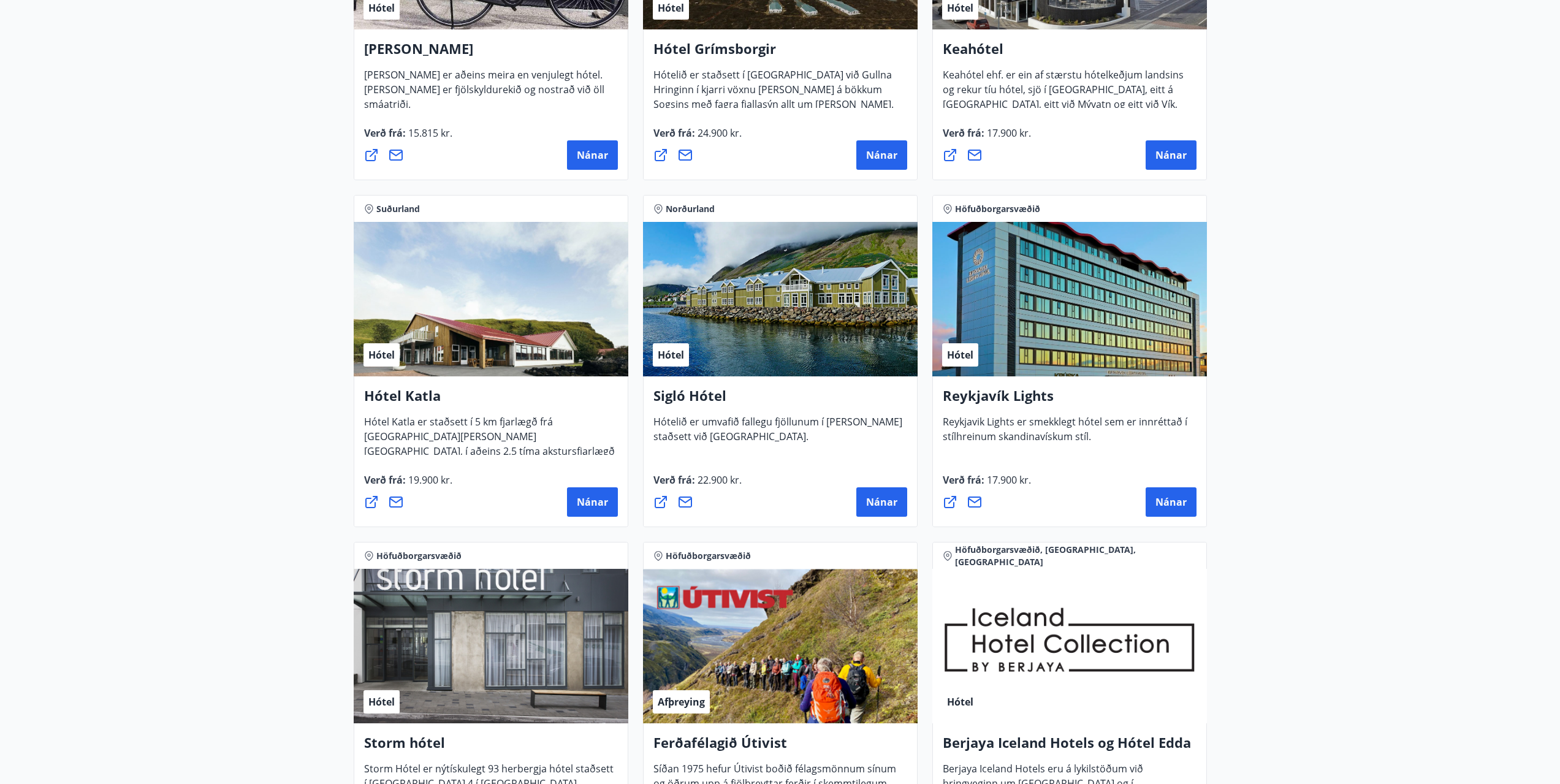
scroll to position [858, 0]
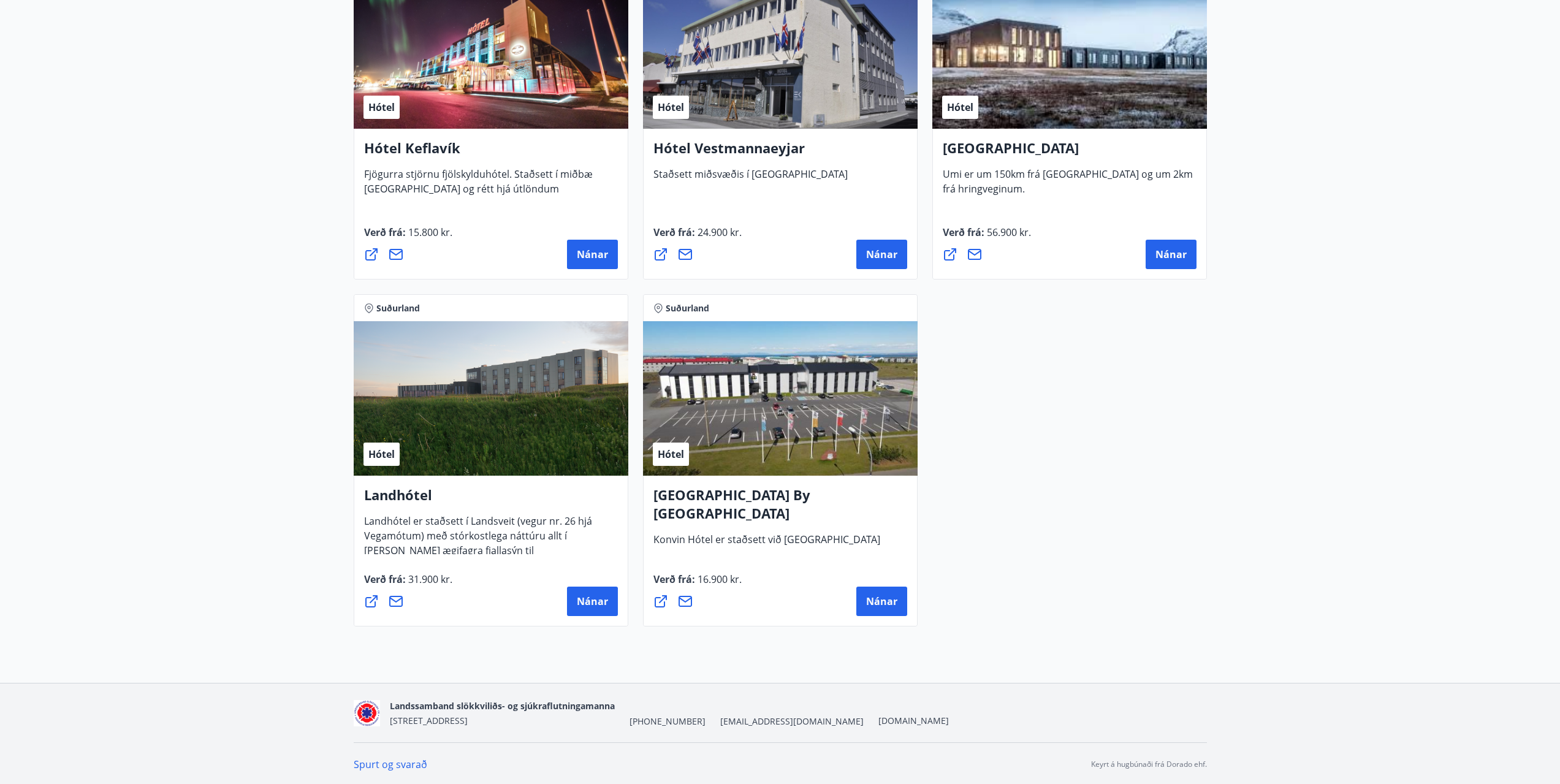
scroll to position [3066, 0]
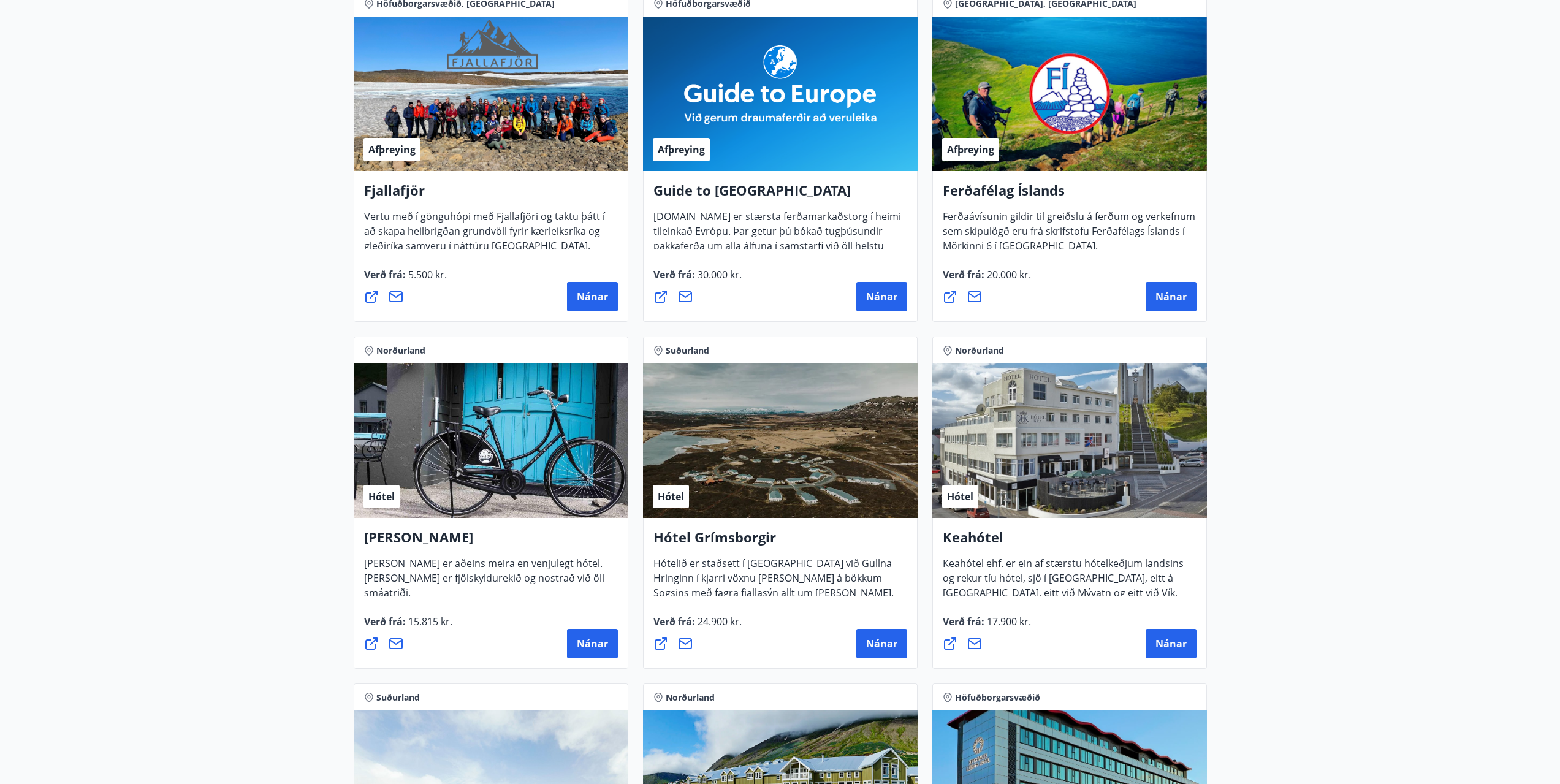
scroll to position [0, 0]
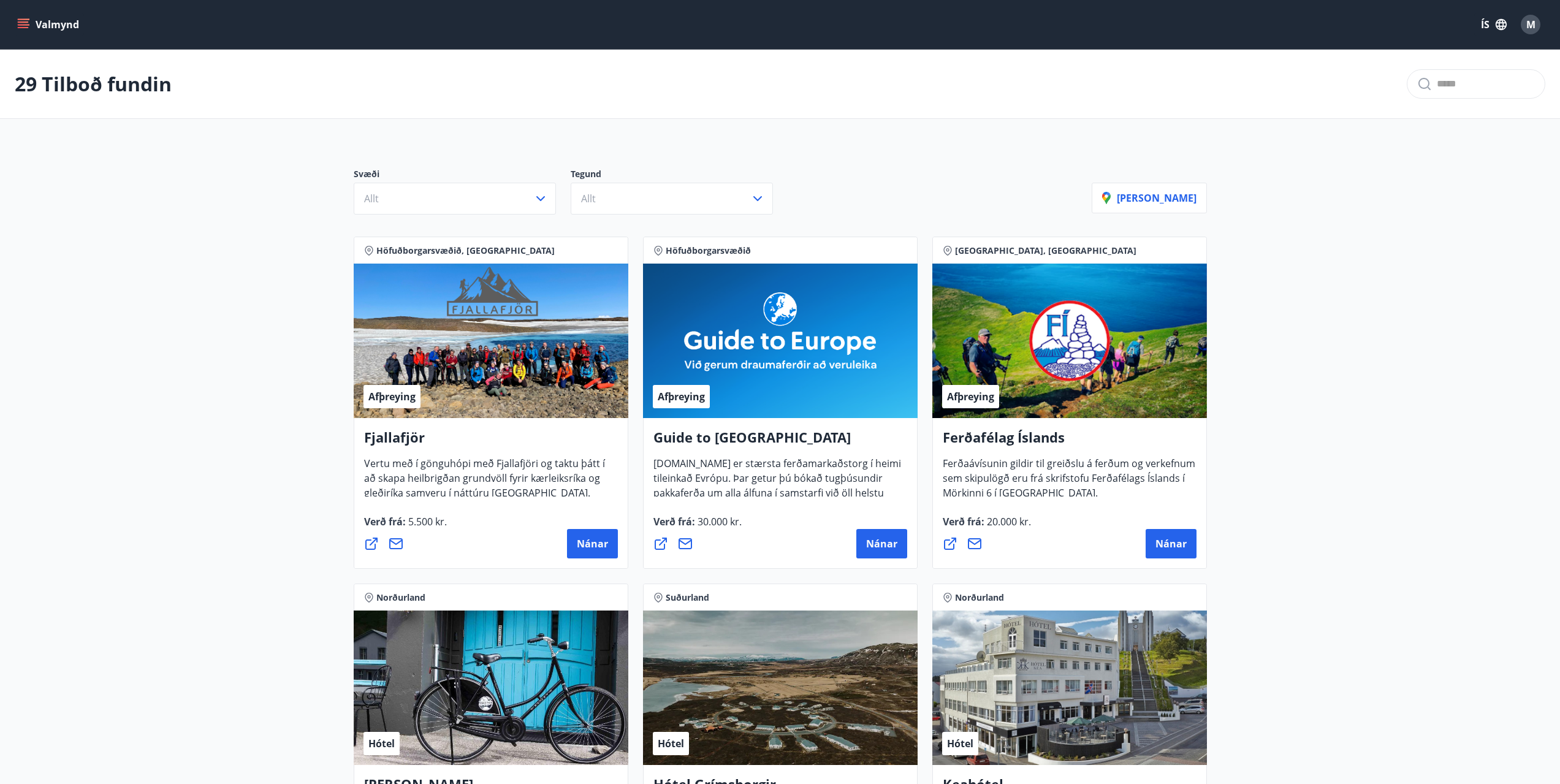
click at [28, 29] on icon "menu" at bounding box center [23, 24] width 13 height 13
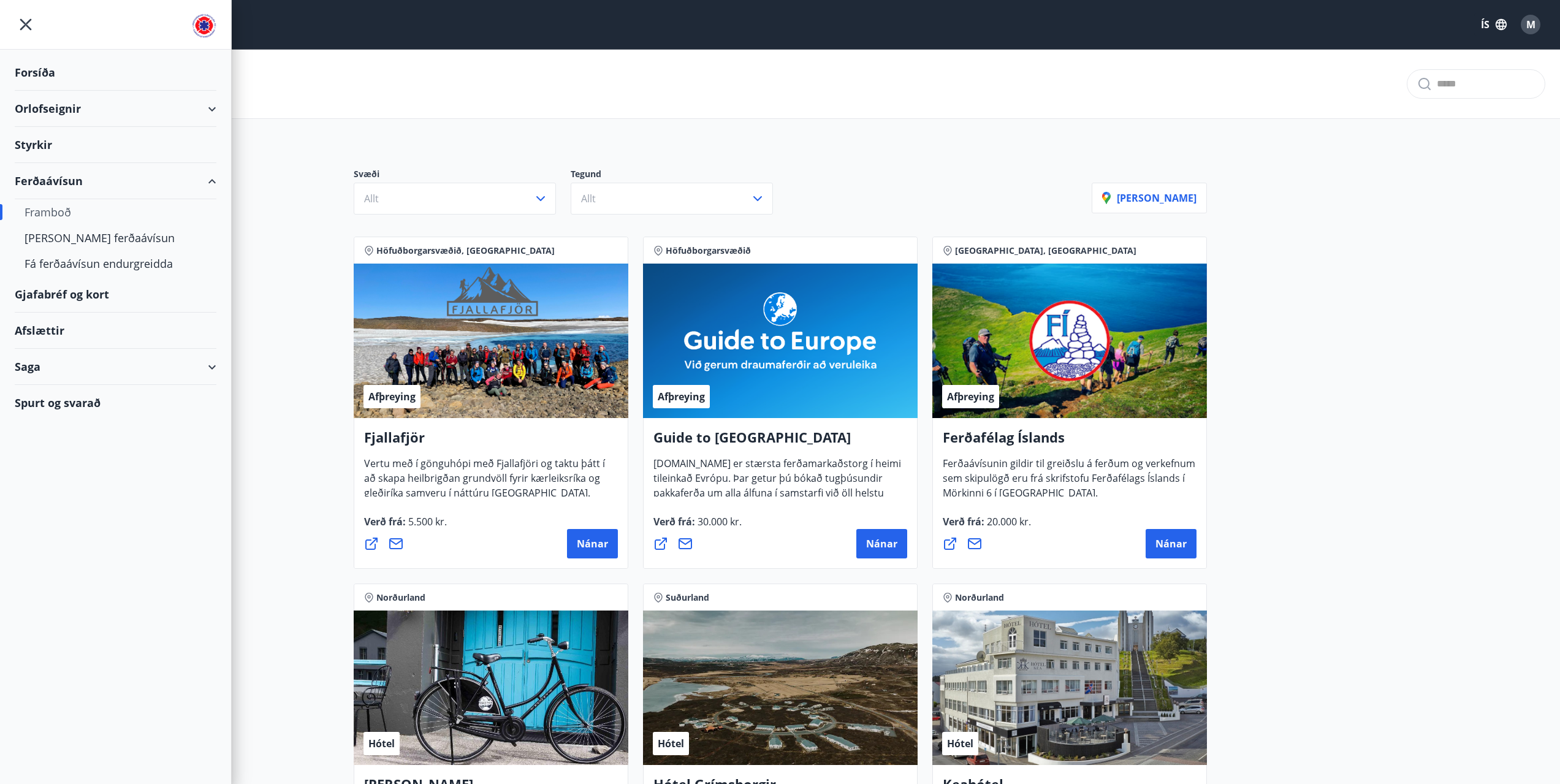
click at [83, 300] on div "Gjafabréf og kort" at bounding box center [115, 294] width 202 height 36
click at [208, 369] on div "Saga" at bounding box center [115, 366] width 202 height 36
click at [204, 367] on div "Saga" at bounding box center [115, 366] width 202 height 36
click at [209, 370] on div "Saga" at bounding box center [115, 366] width 202 height 36
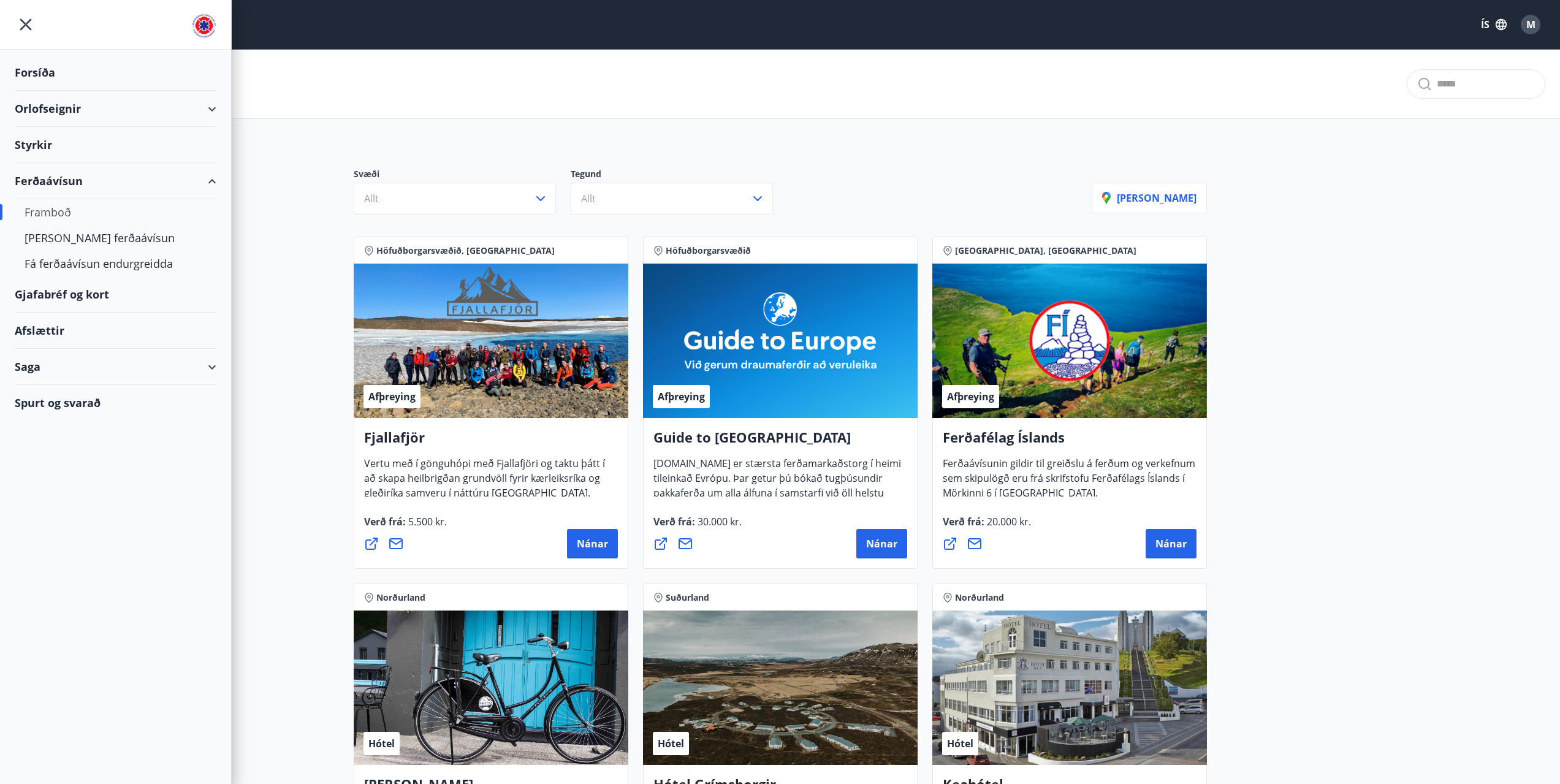
click at [40, 333] on div "Afslættir" at bounding box center [115, 330] width 202 height 36
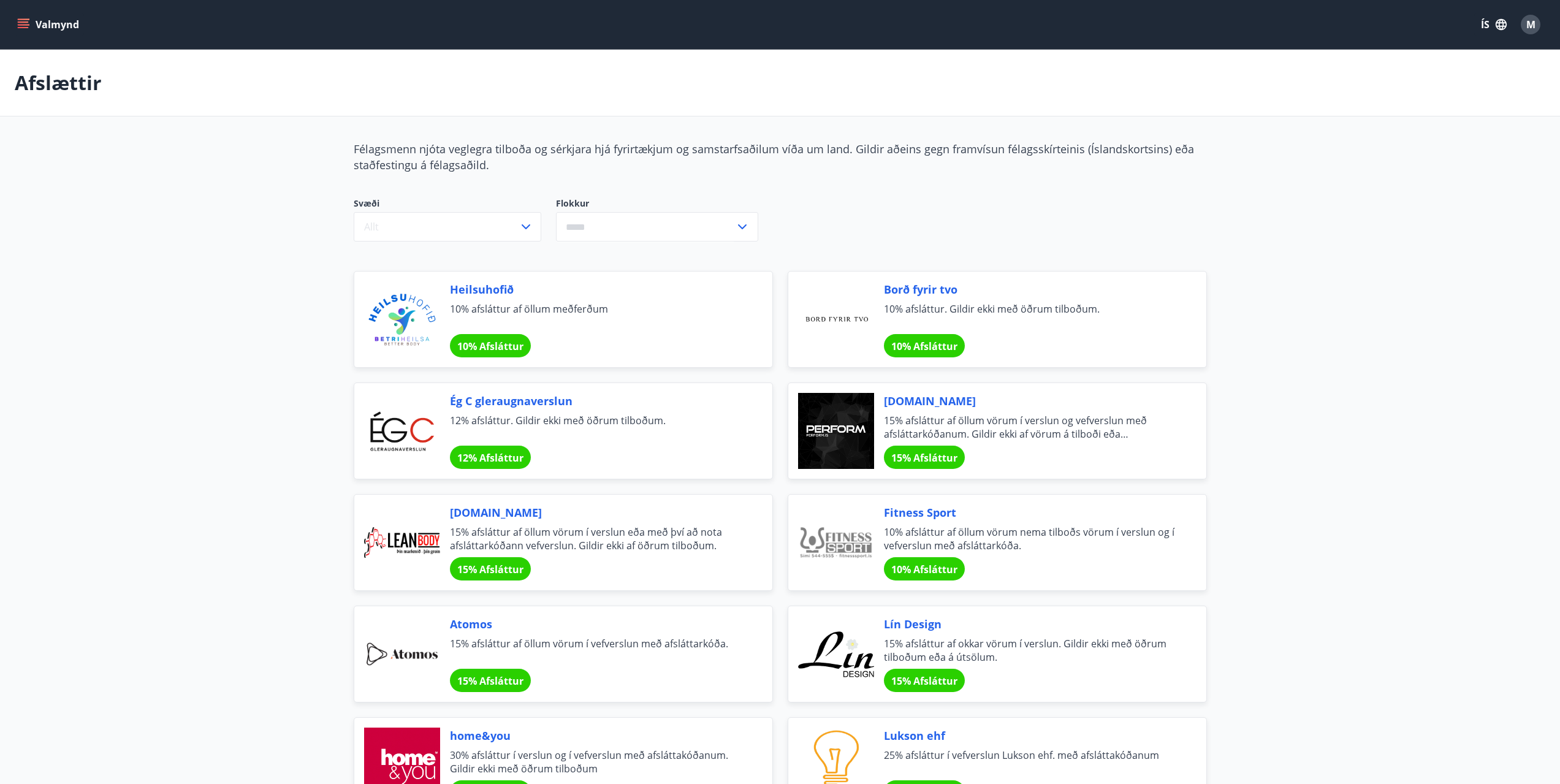
drag, startPoint x: 1318, startPoint y: 332, endPoint x: 1320, endPoint y: 342, distance: 10.2
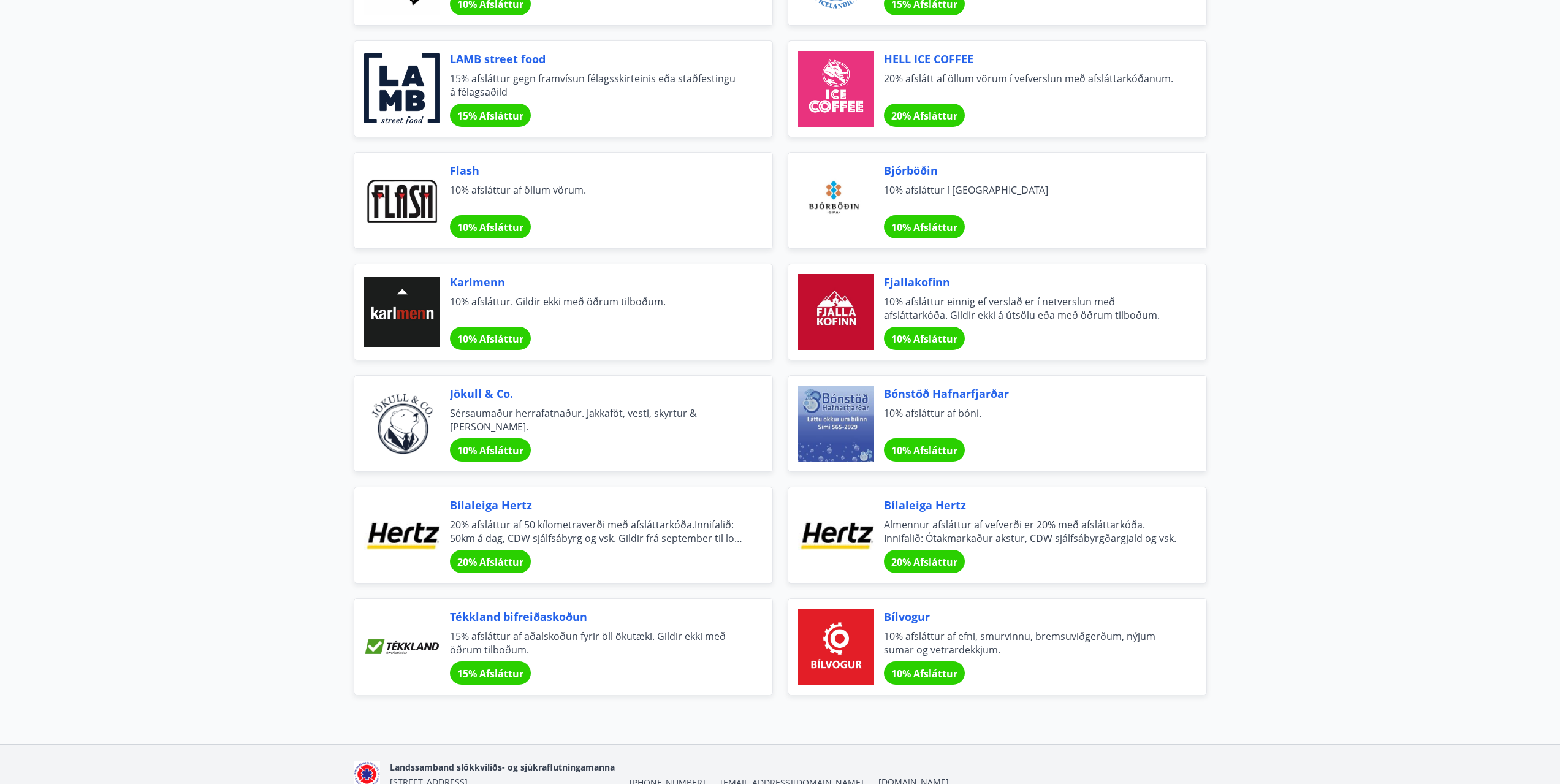
scroll to position [3862, 0]
